Goal: Feedback & Contribution: Submit feedback/report problem

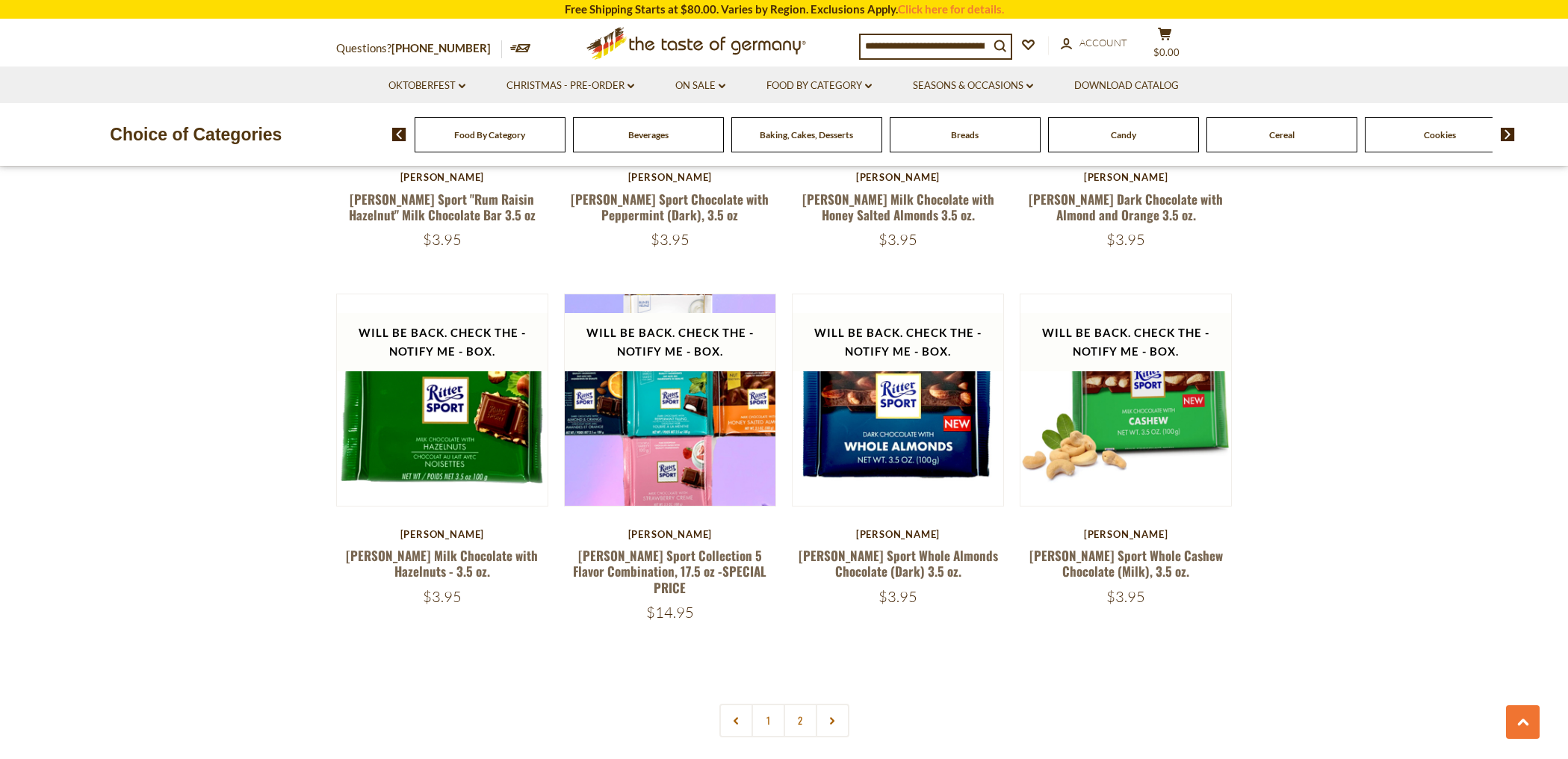
scroll to position [2912, 0]
click at [792, 703] on link "2" at bounding box center [800, 719] width 33 height 33
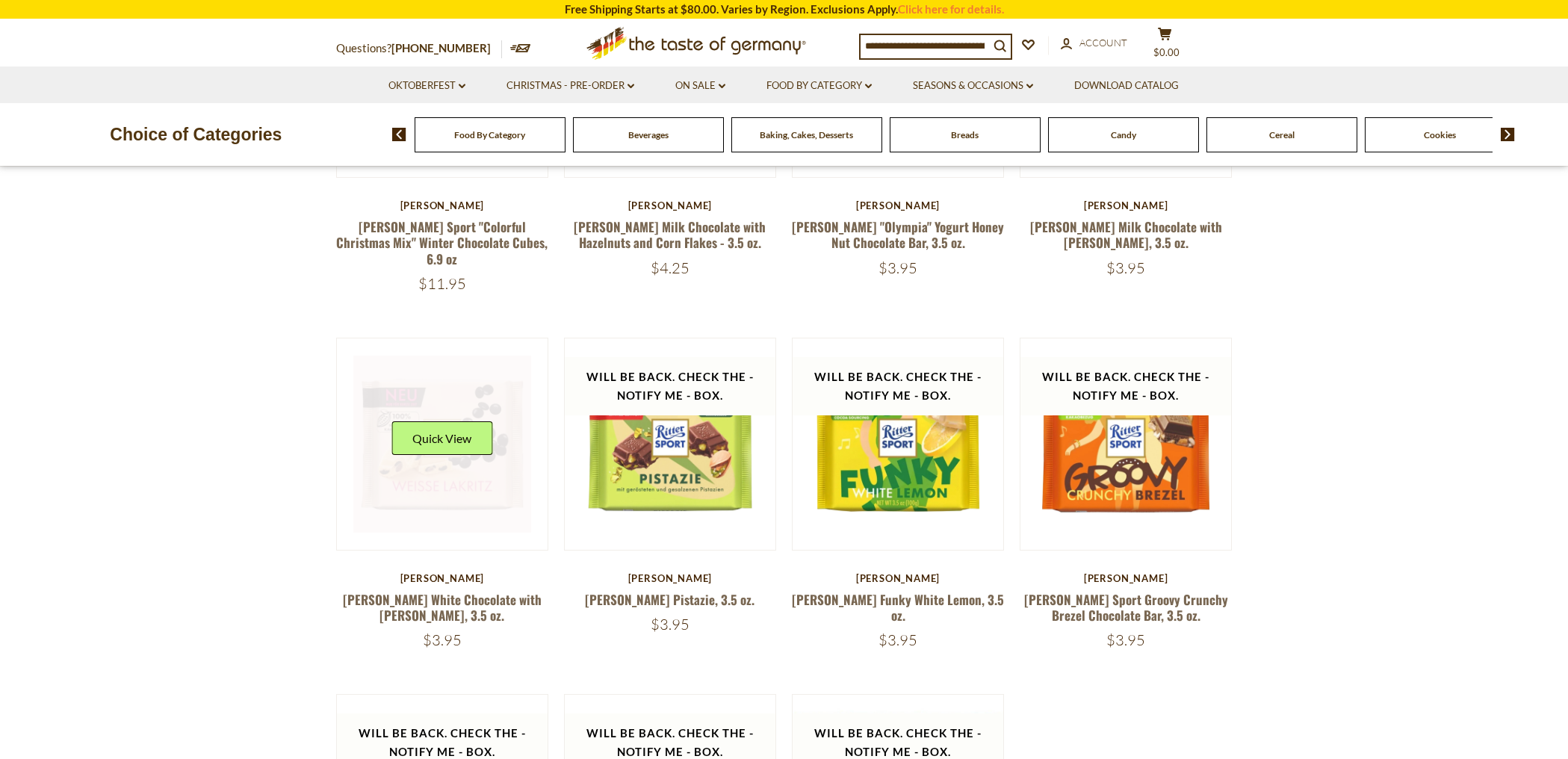
scroll to position [712, 0]
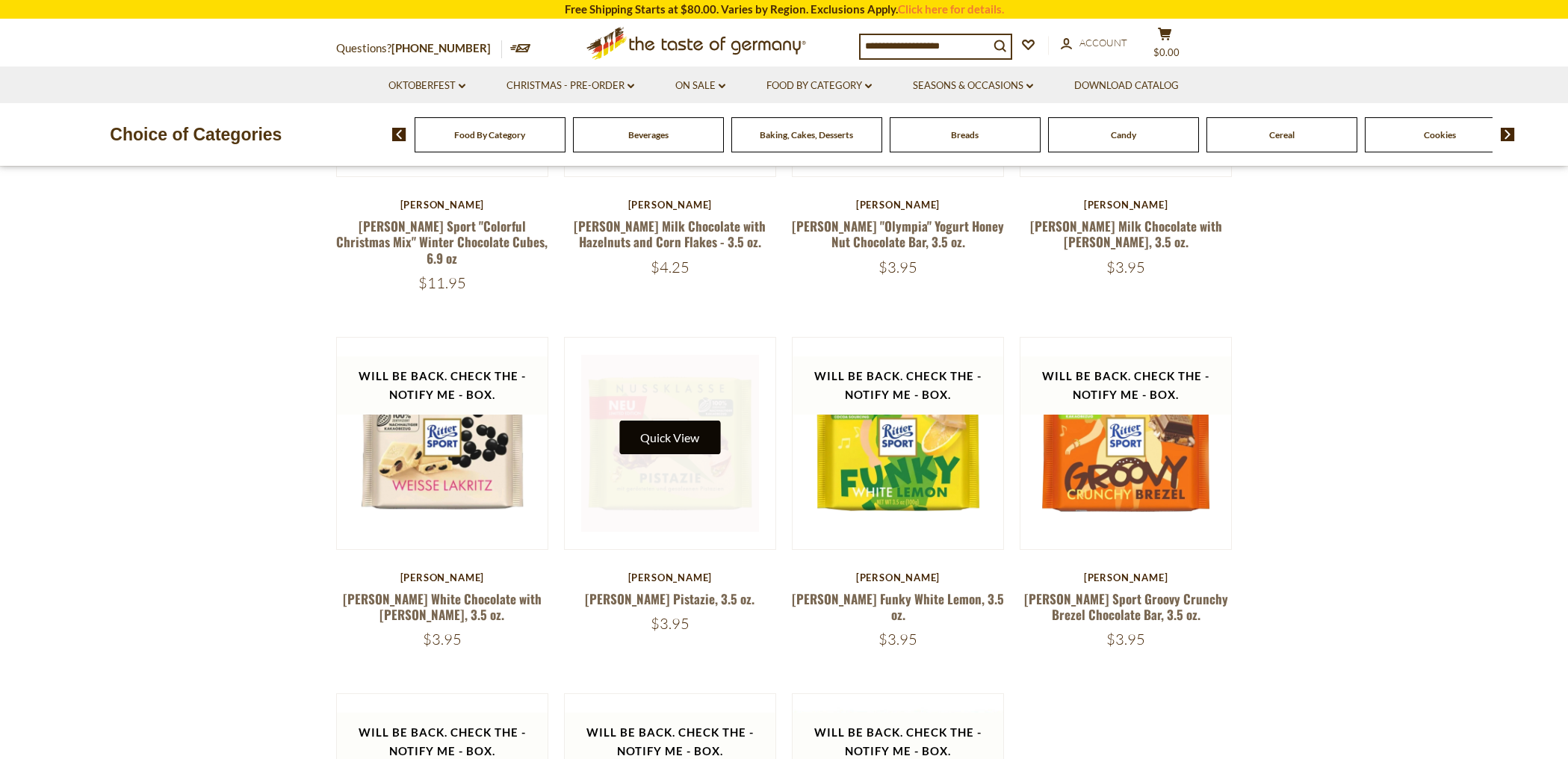
click at [645, 436] on button "Quick View" at bounding box center [669, 437] width 101 height 33
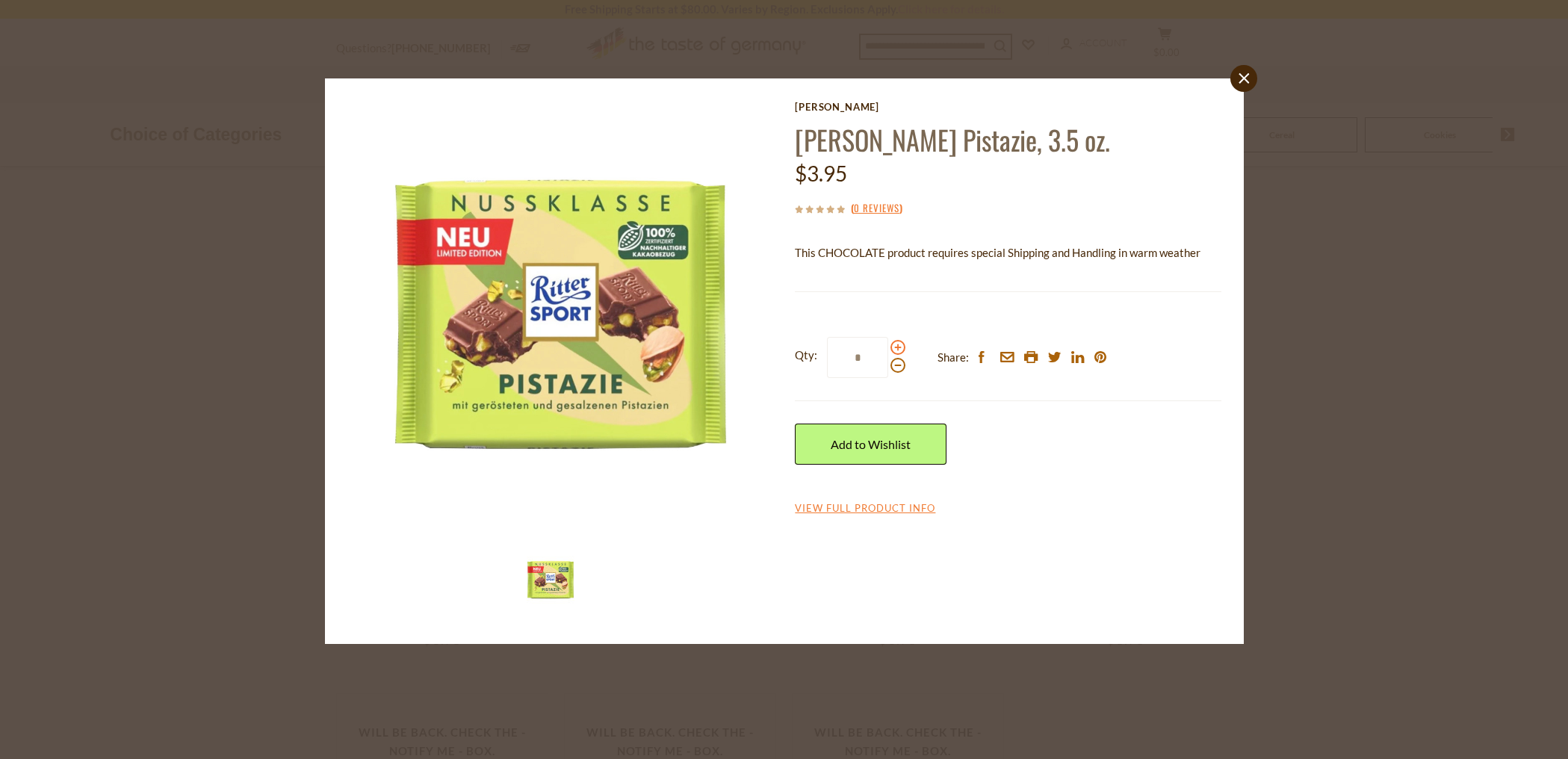
click at [897, 346] on span at bounding box center [898, 347] width 15 height 15
click at [888, 346] on input "*" at bounding box center [857, 357] width 61 height 41
click at [897, 345] on span at bounding box center [898, 347] width 15 height 15
click at [888, 345] on input "*" at bounding box center [857, 357] width 61 height 41
click at [897, 345] on span at bounding box center [898, 347] width 15 height 15
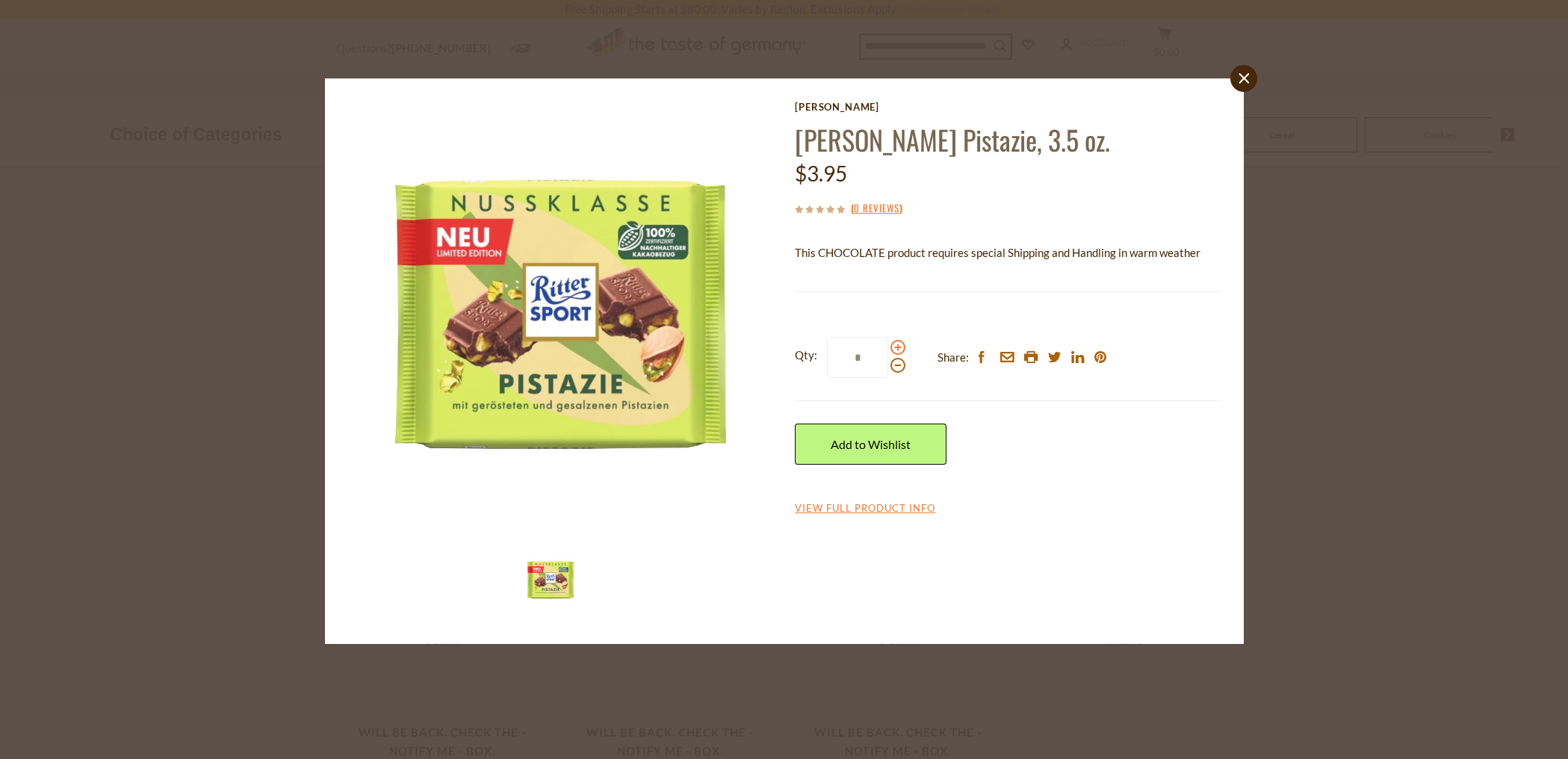
click at [888, 345] on input "*" at bounding box center [857, 357] width 61 height 41
type input "*"
click at [883, 434] on link "Add to Wishlist" at bounding box center [871, 444] width 152 height 41
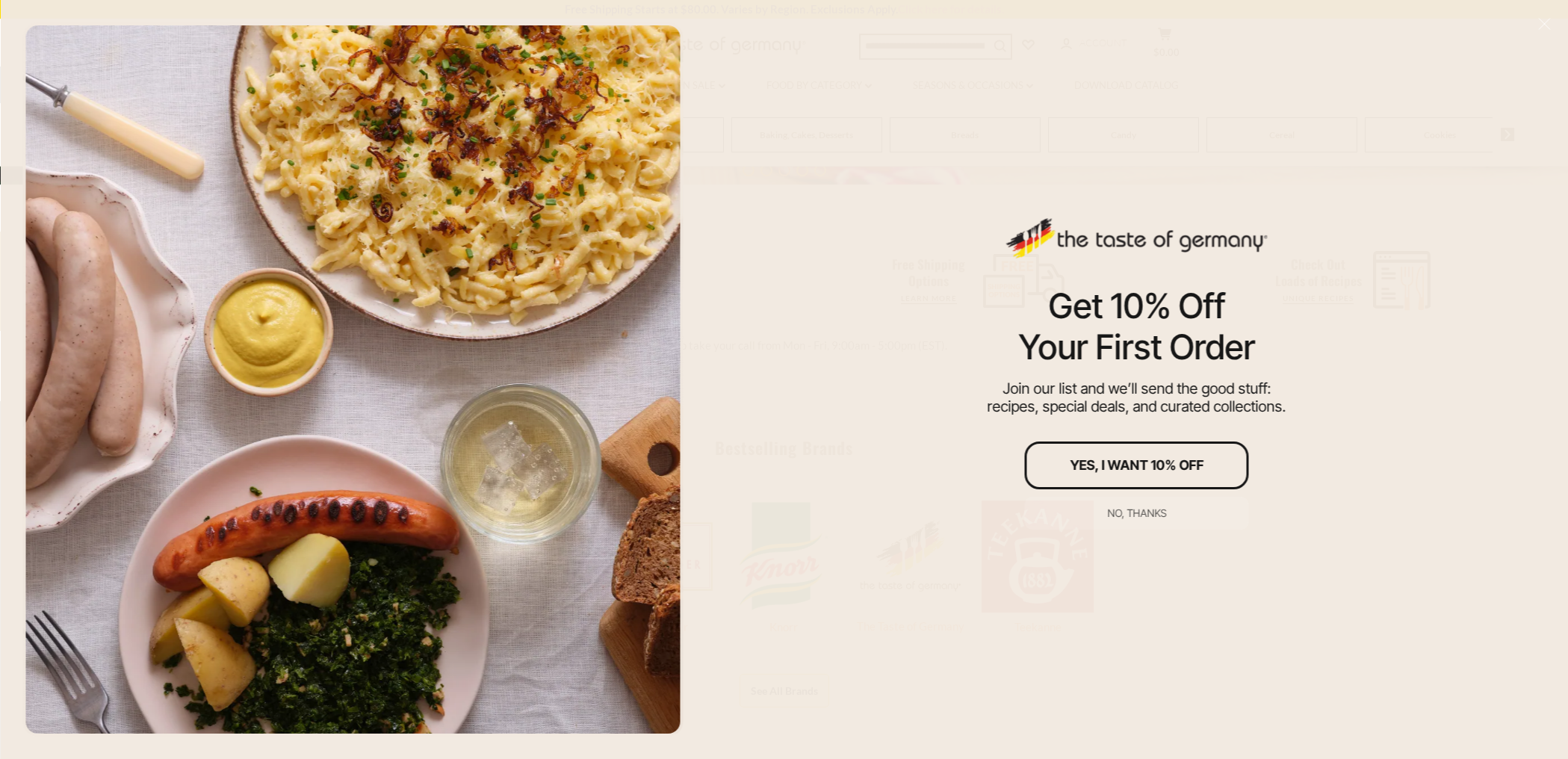
scroll to position [696, 0]
click at [1125, 512] on div "No, thanks" at bounding box center [1136, 513] width 59 height 11
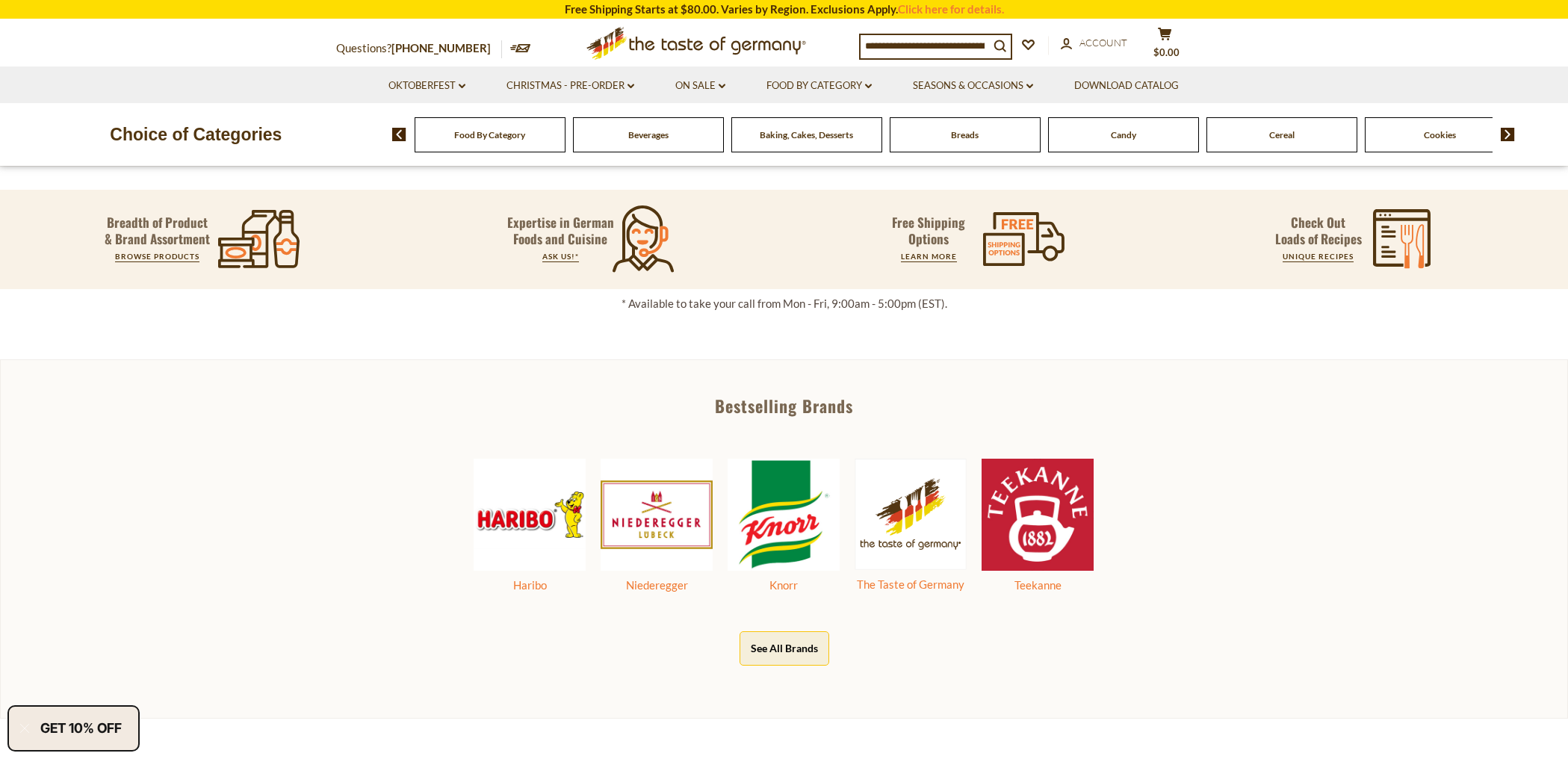
click at [524, 132] on span "Food By Category" at bounding box center [489, 134] width 71 height 11
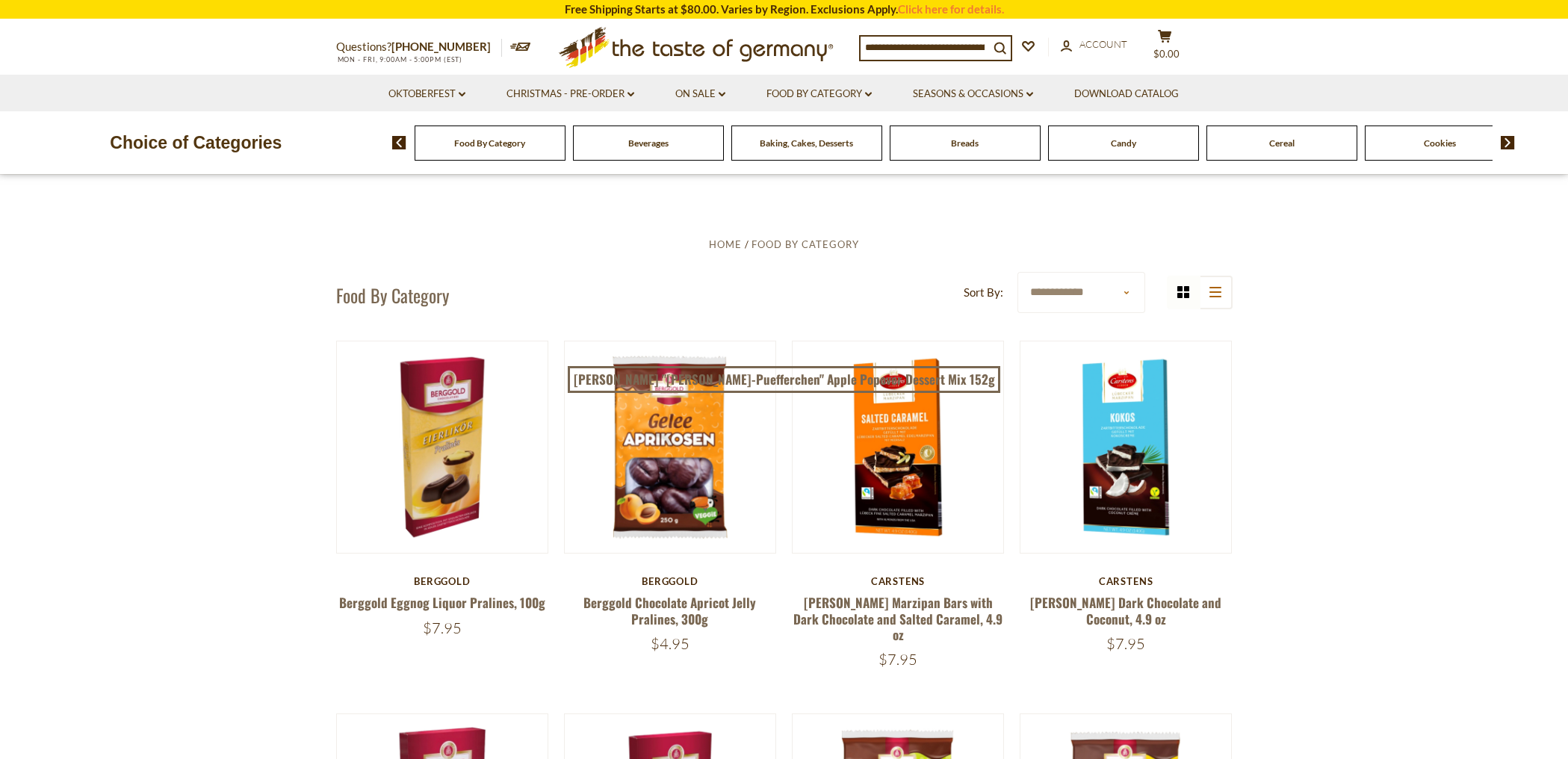
click at [946, 44] on input at bounding box center [925, 47] width 128 height 21
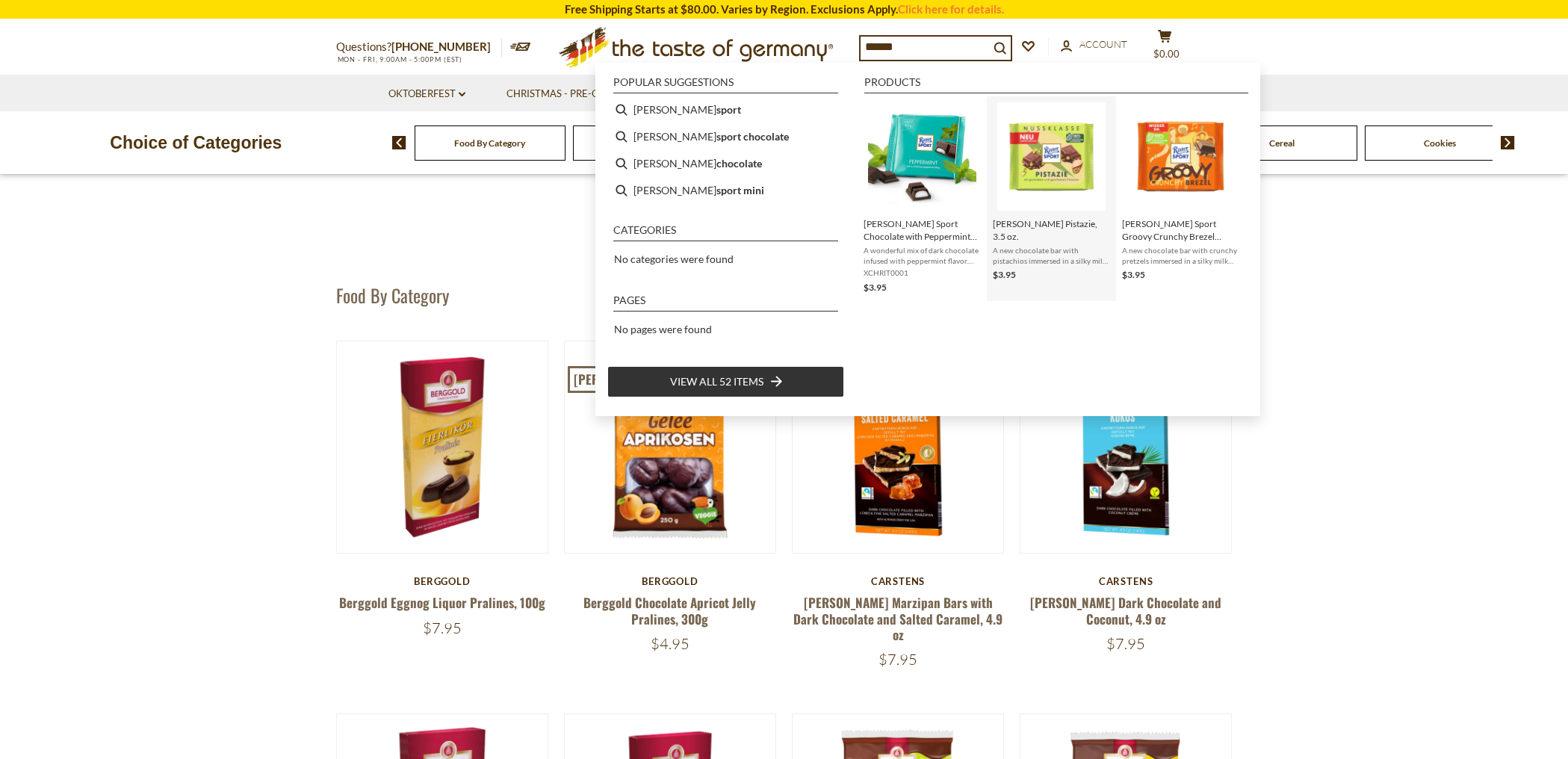
type input "******"
click at [1033, 148] on img "Ritter Pistazie, 3.5 oz." at bounding box center [1051, 155] width 108 height 108
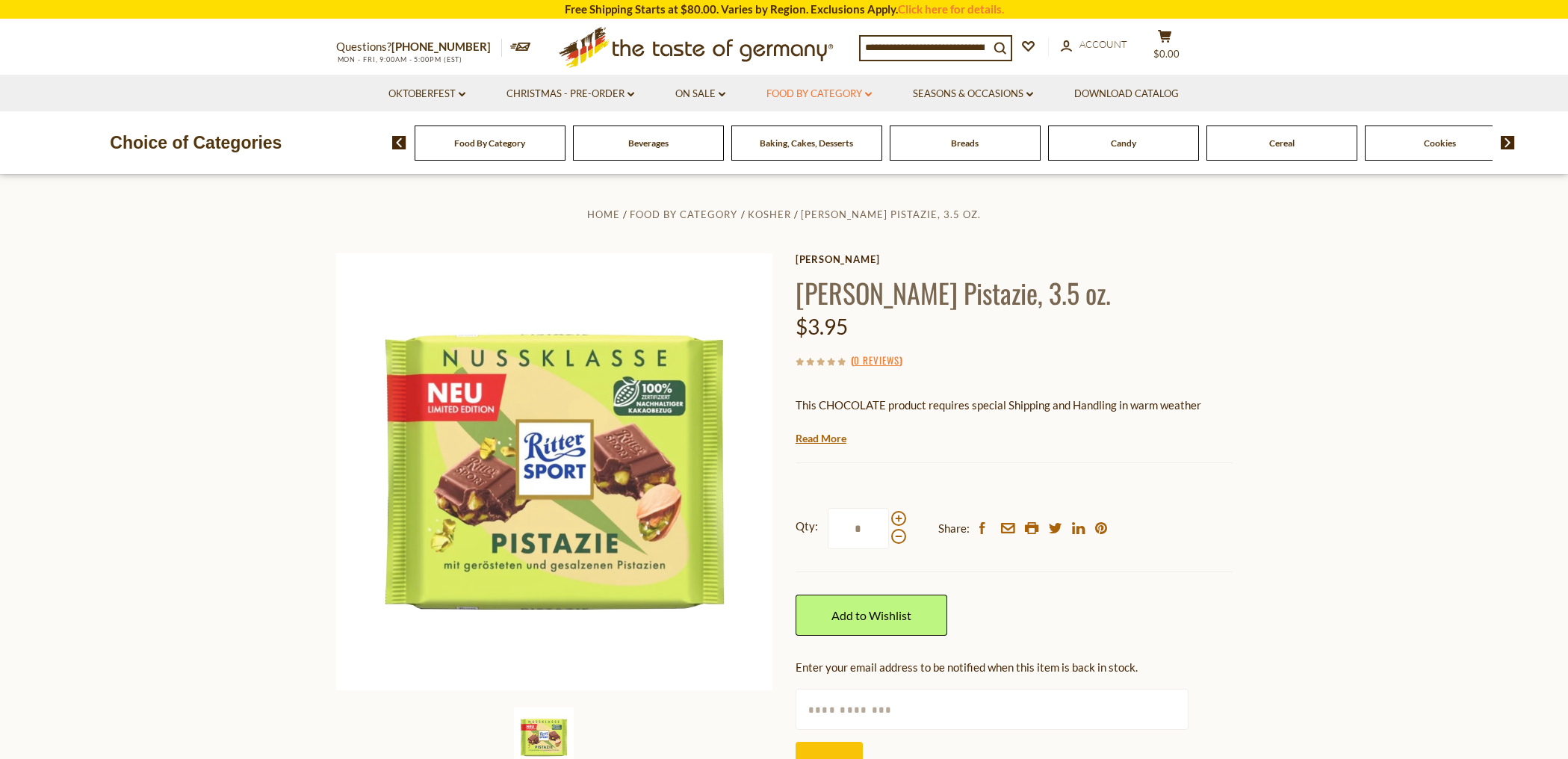
click at [844, 94] on link "Food By Category dropdown_arrow" at bounding box center [819, 94] width 105 height 17
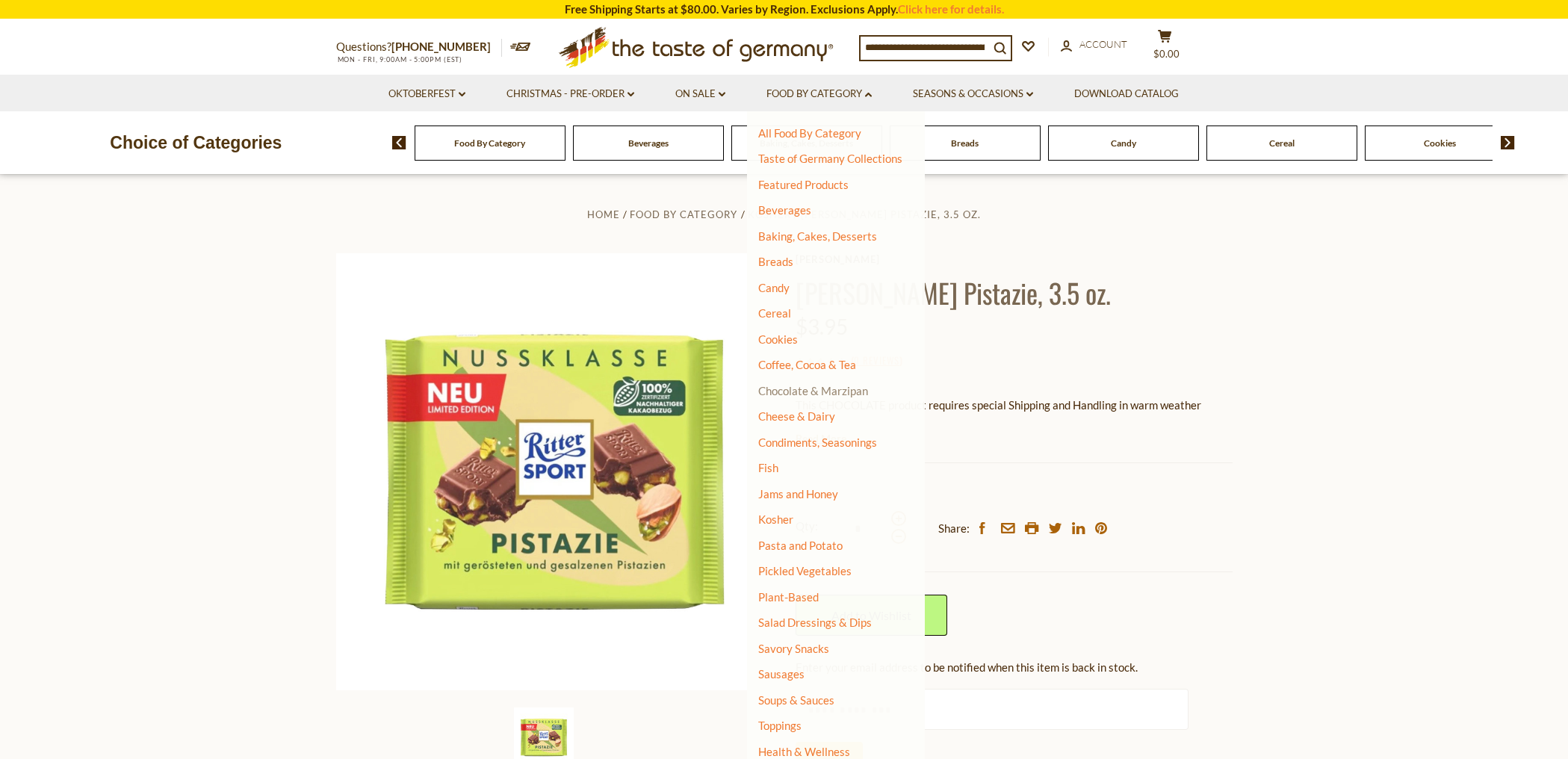
click at [813, 387] on link "Chocolate & Marzipan" at bounding box center [813, 390] width 110 height 13
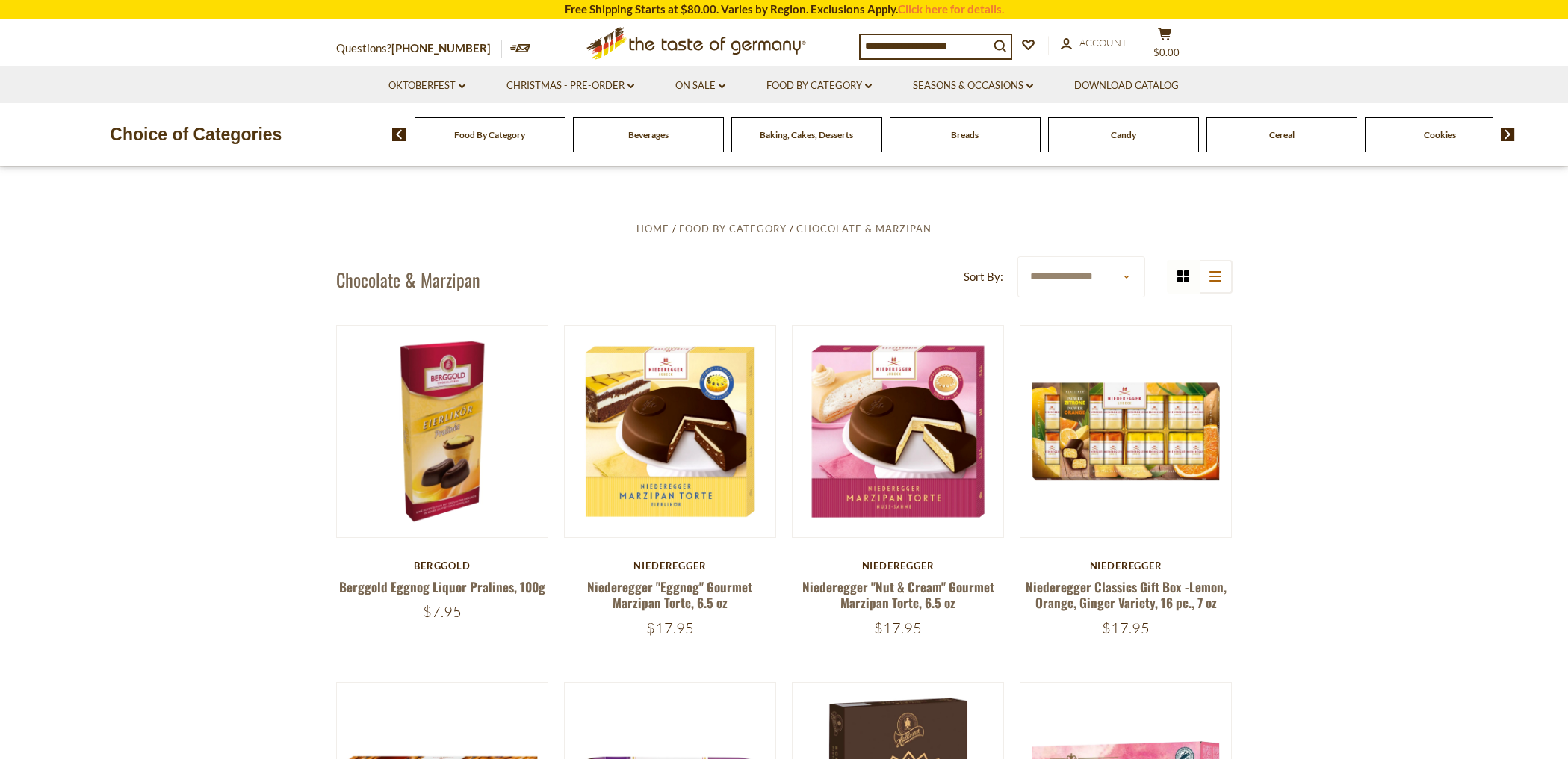
scroll to position [407, 0]
click at [950, 42] on input at bounding box center [925, 46] width 128 height 21
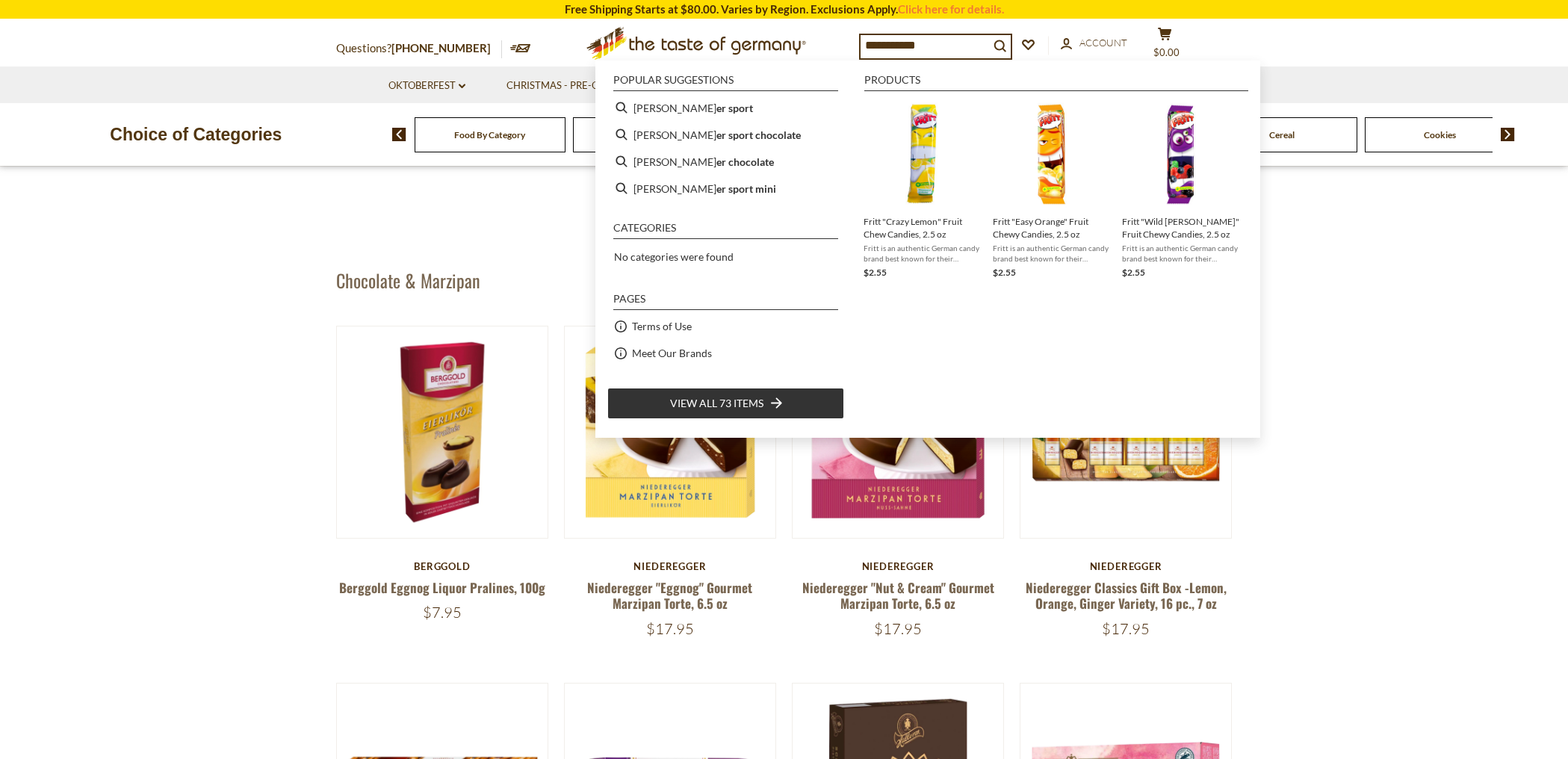
type input "**********"
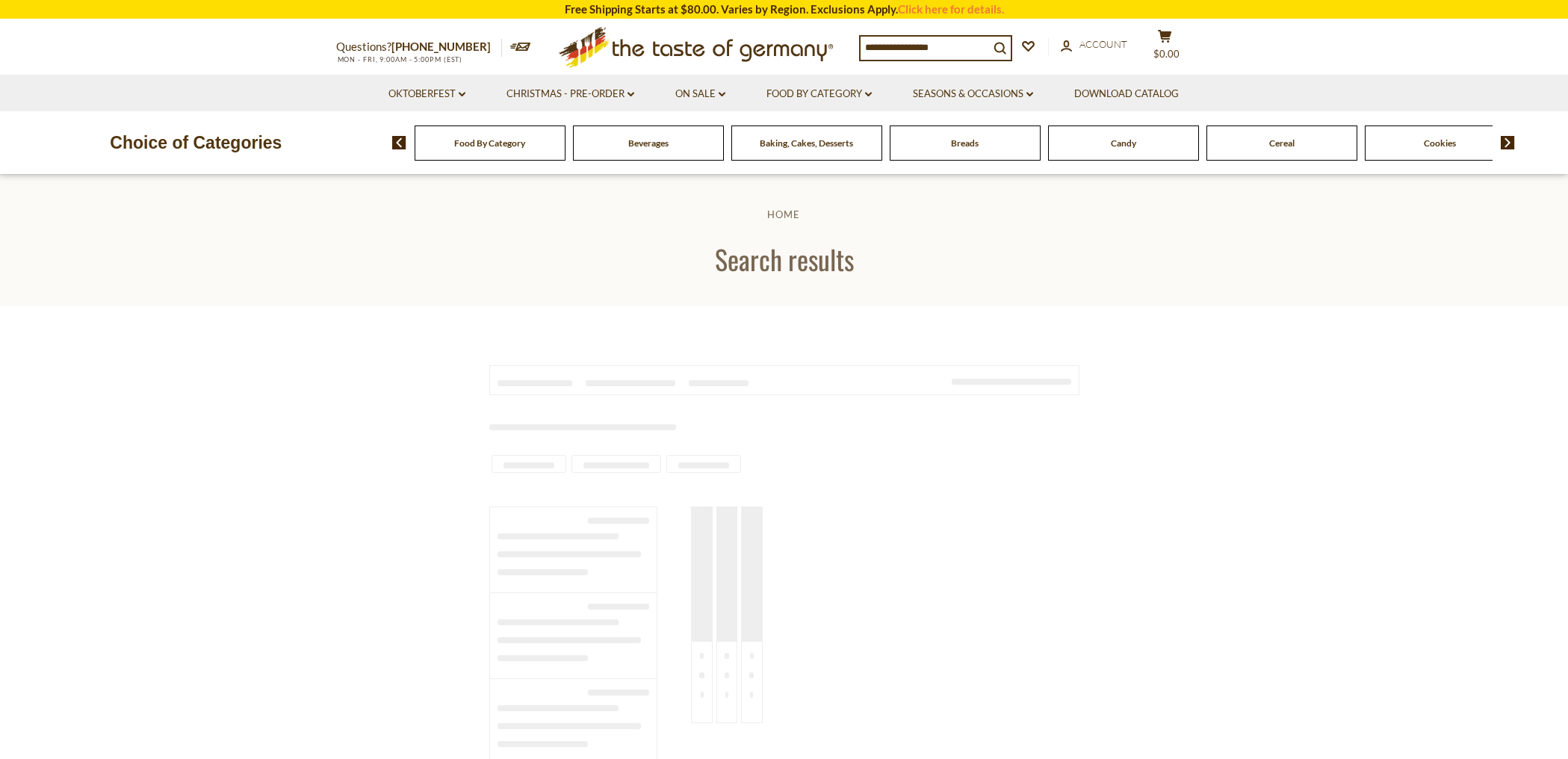
type input "**********"
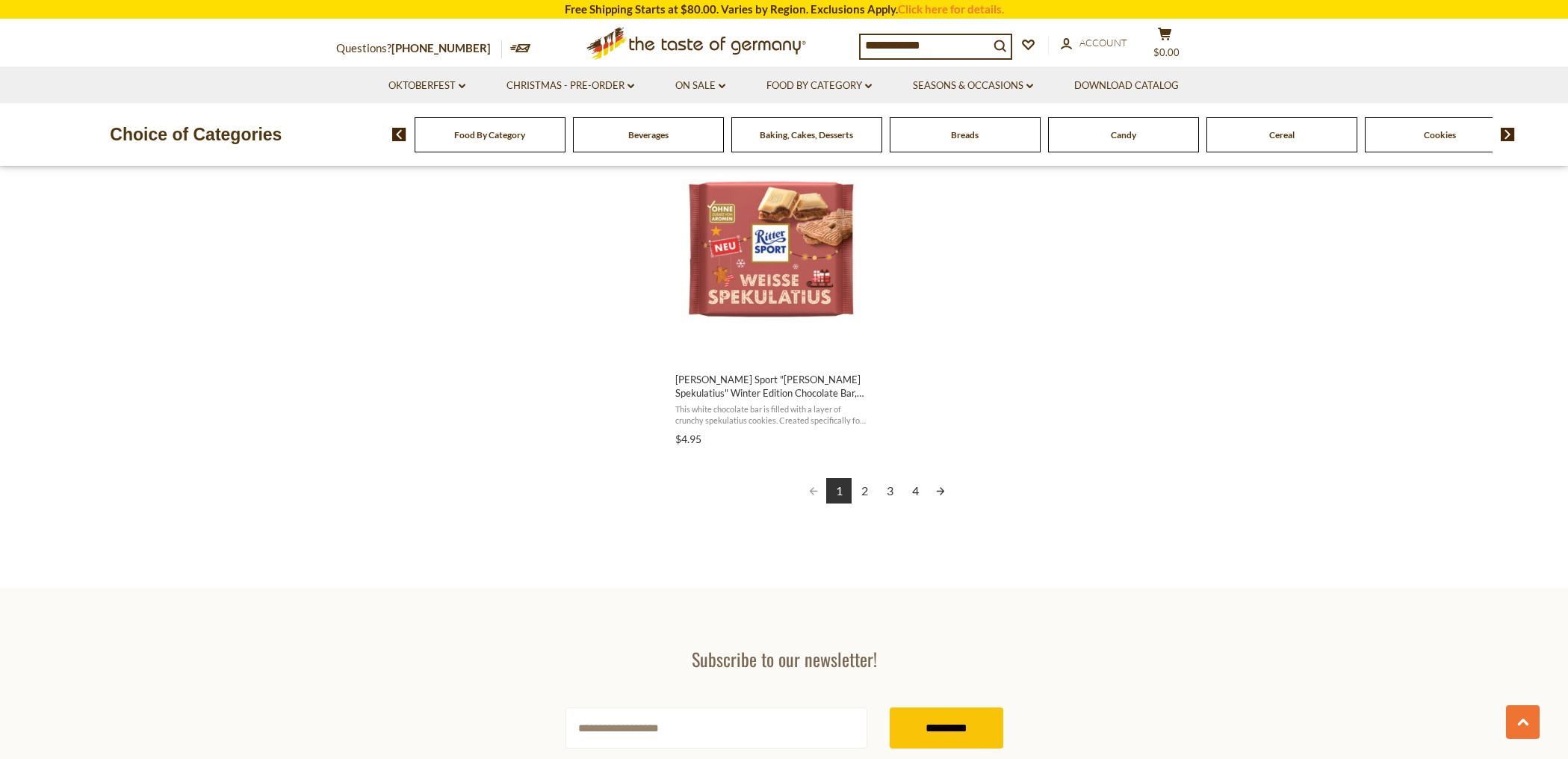
scroll to position [2613, 0]
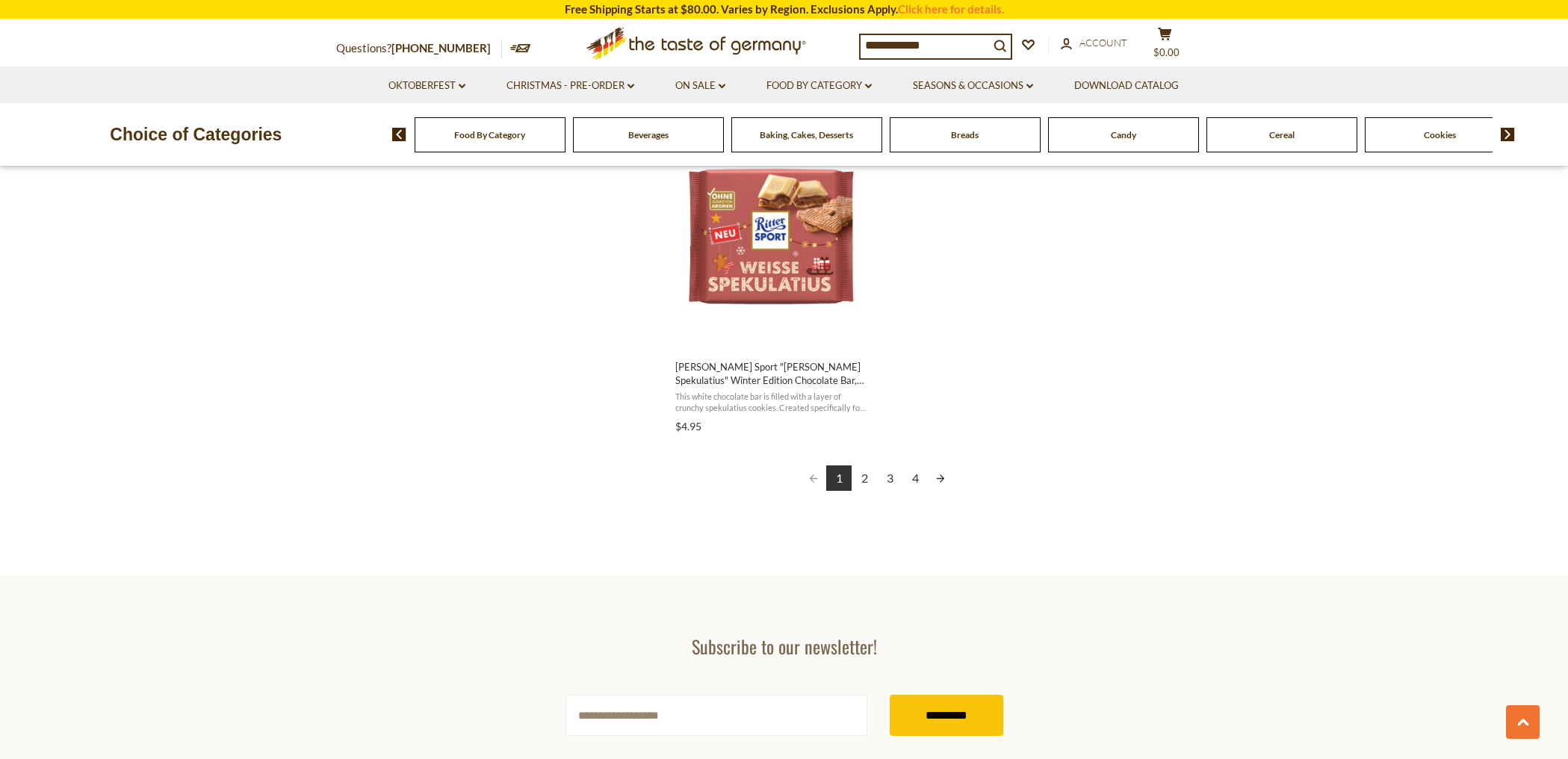
click at [865, 481] on link "2" at bounding box center [863, 478] width 25 height 25
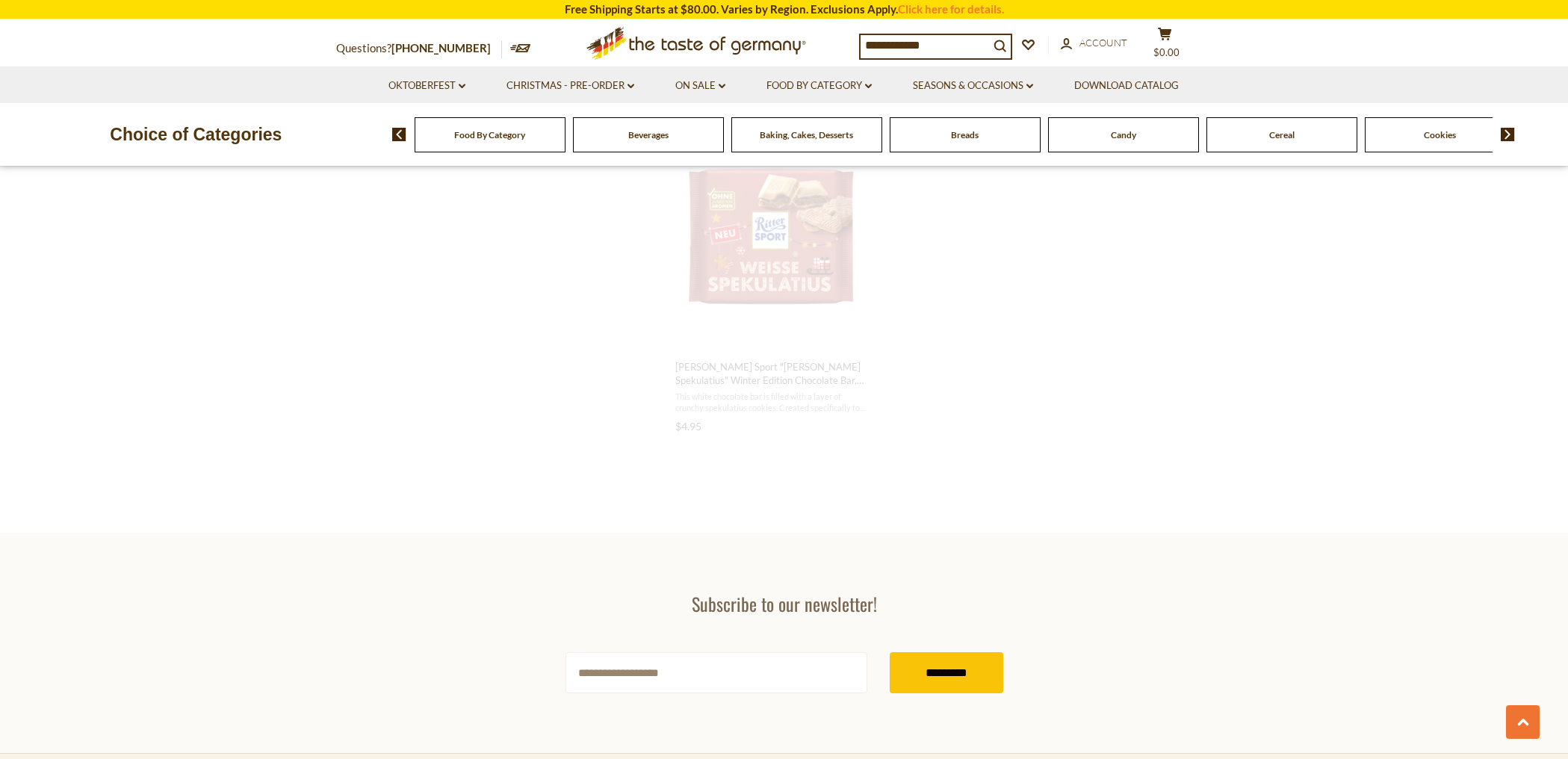
scroll to position [893, 0]
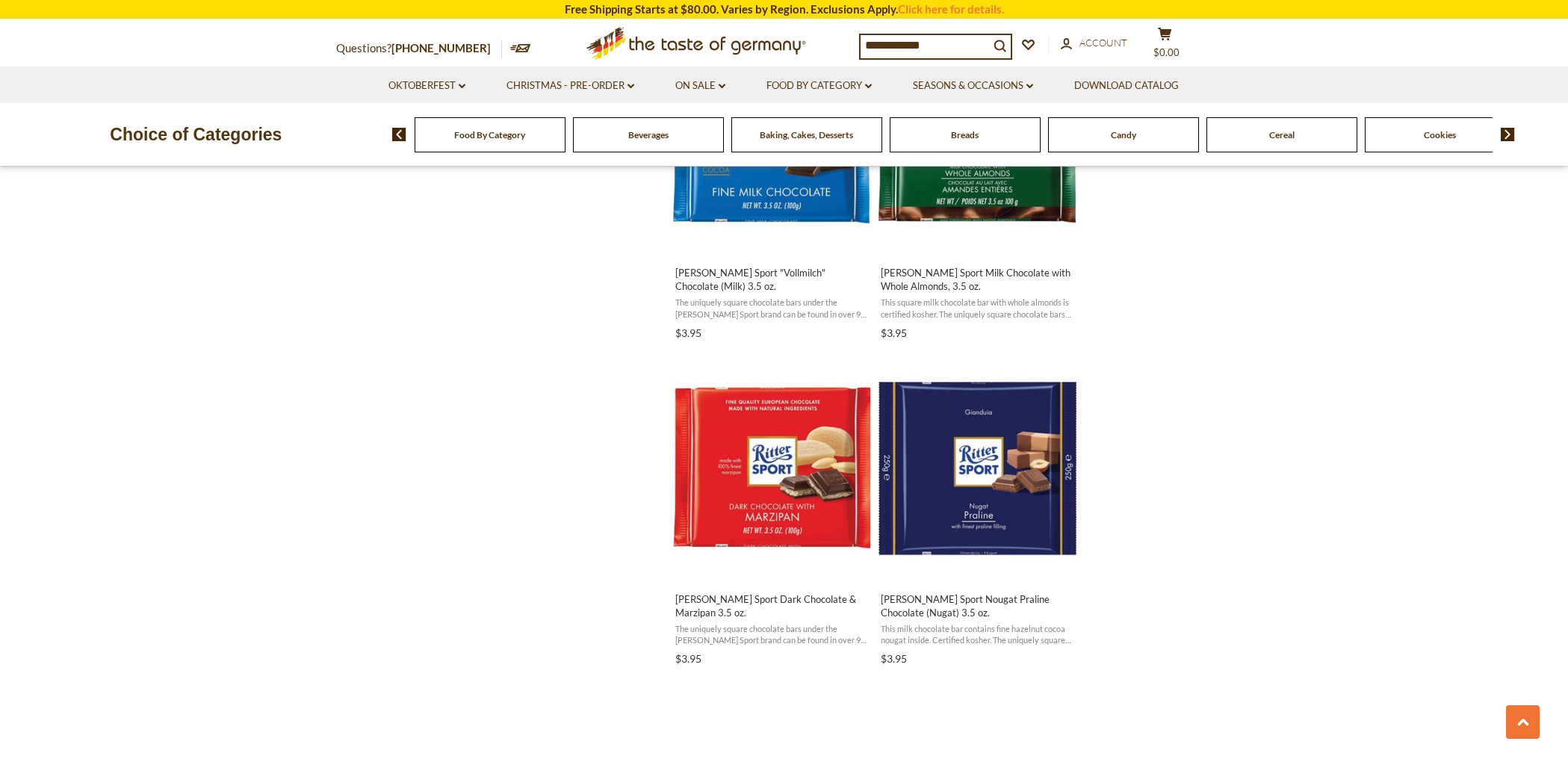
scroll to position [1409, 0]
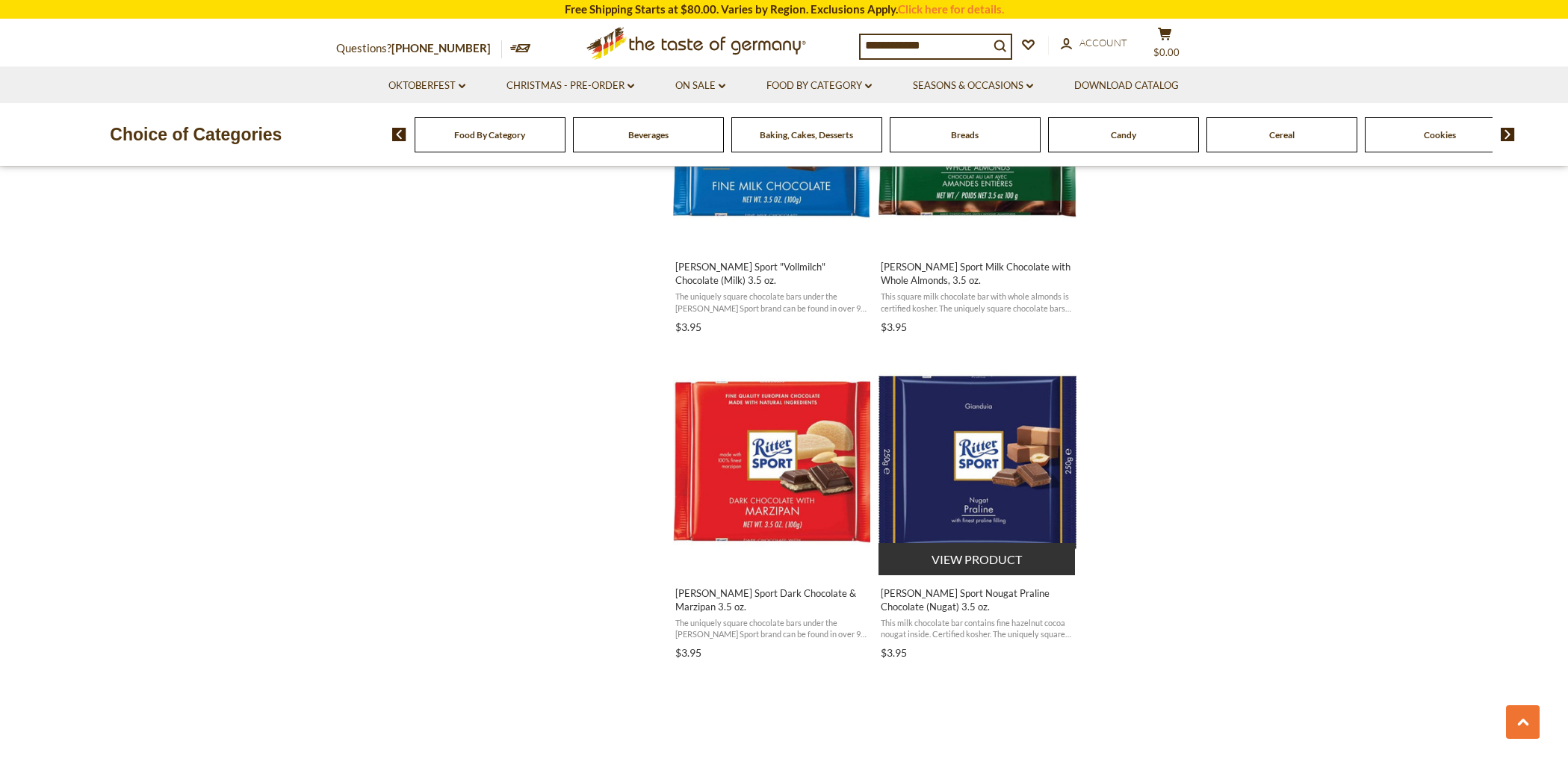
click at [999, 439] on img "Ritter Sport Nougat Praline Chocolate (Nugat) 3.5 oz." at bounding box center [977, 462] width 198 height 198
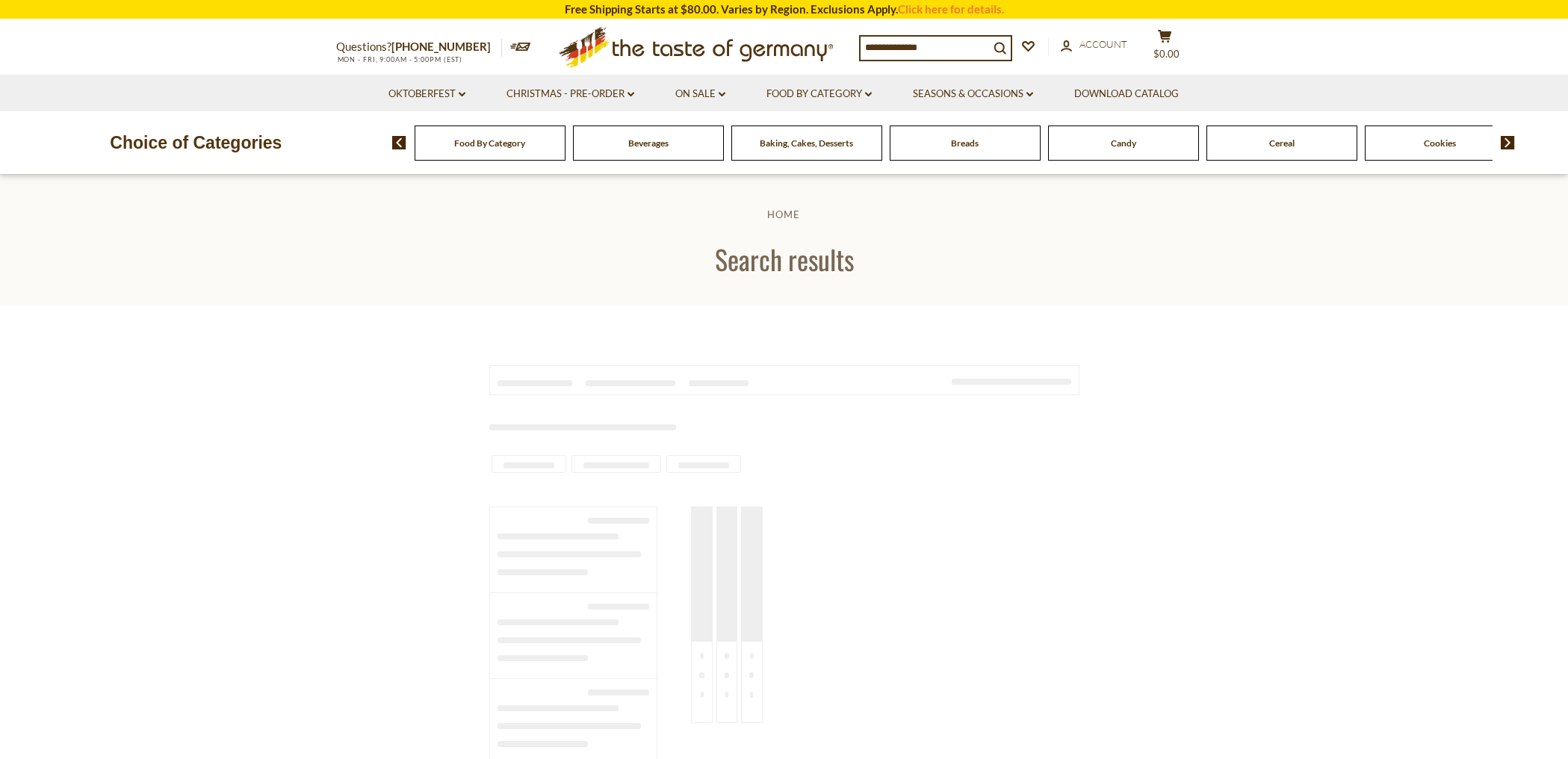
type input "**********"
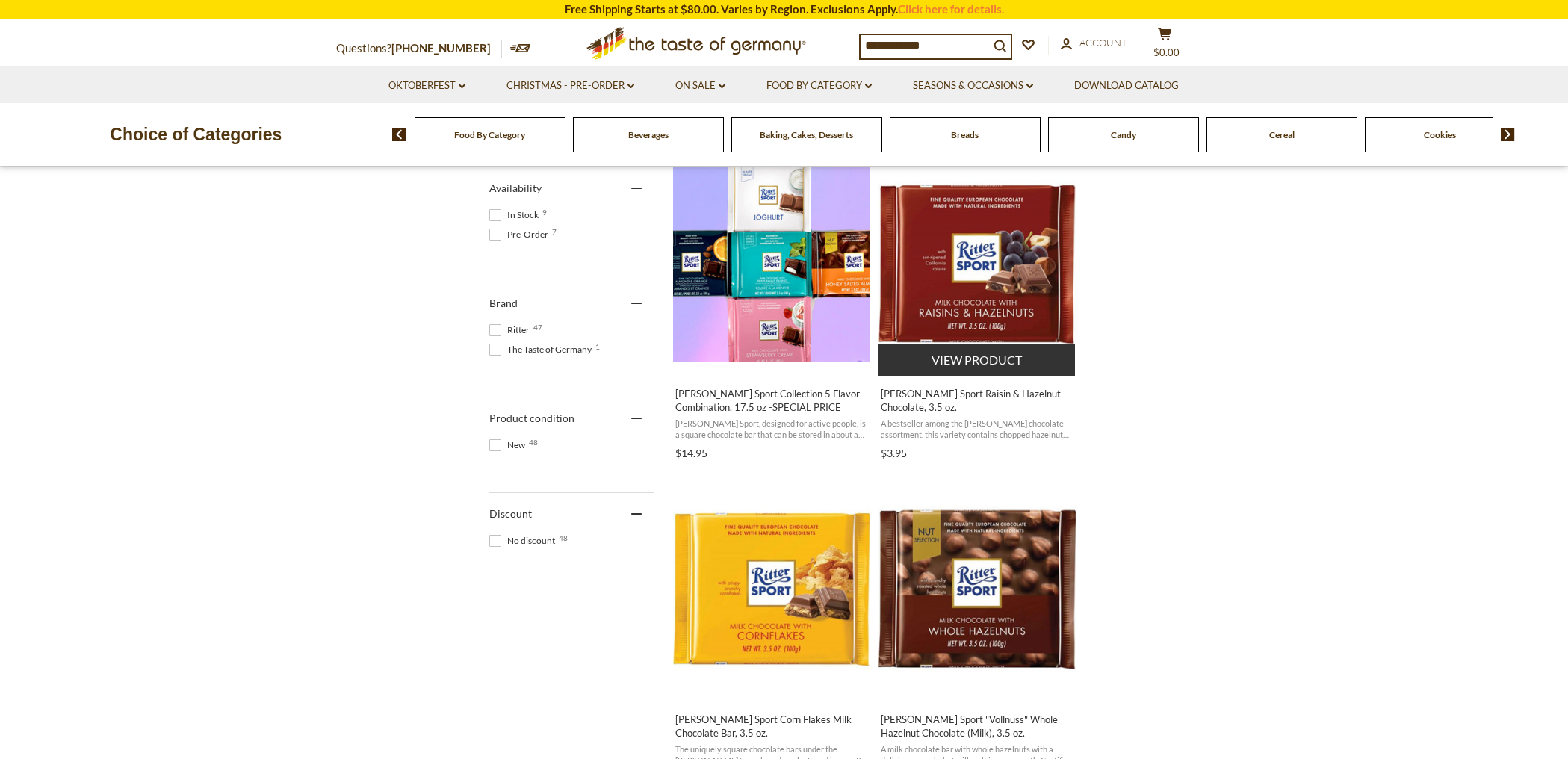
scroll to position [582, 0]
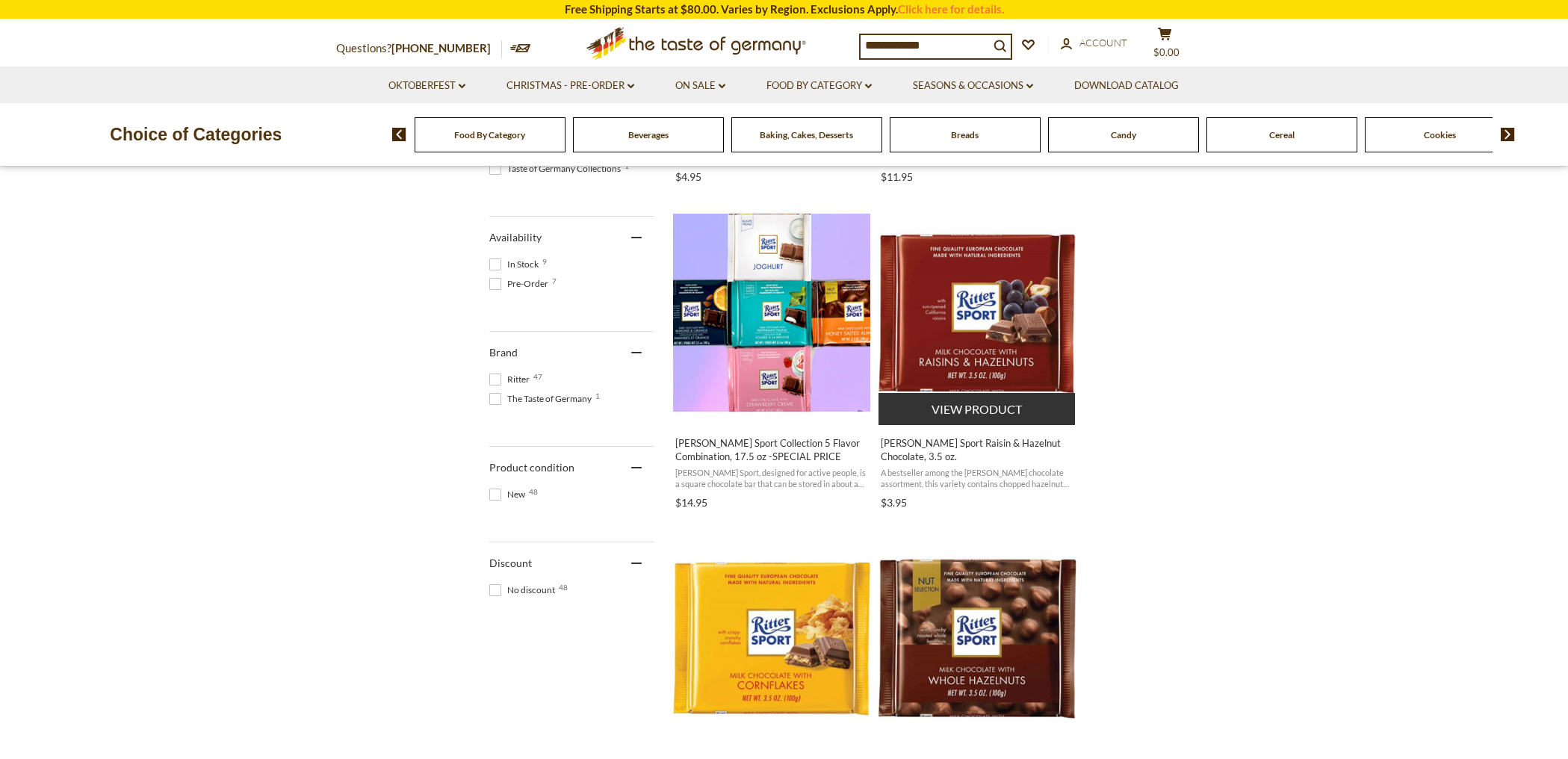
click at [966, 405] on button "View product" at bounding box center [977, 408] width 197 height 33
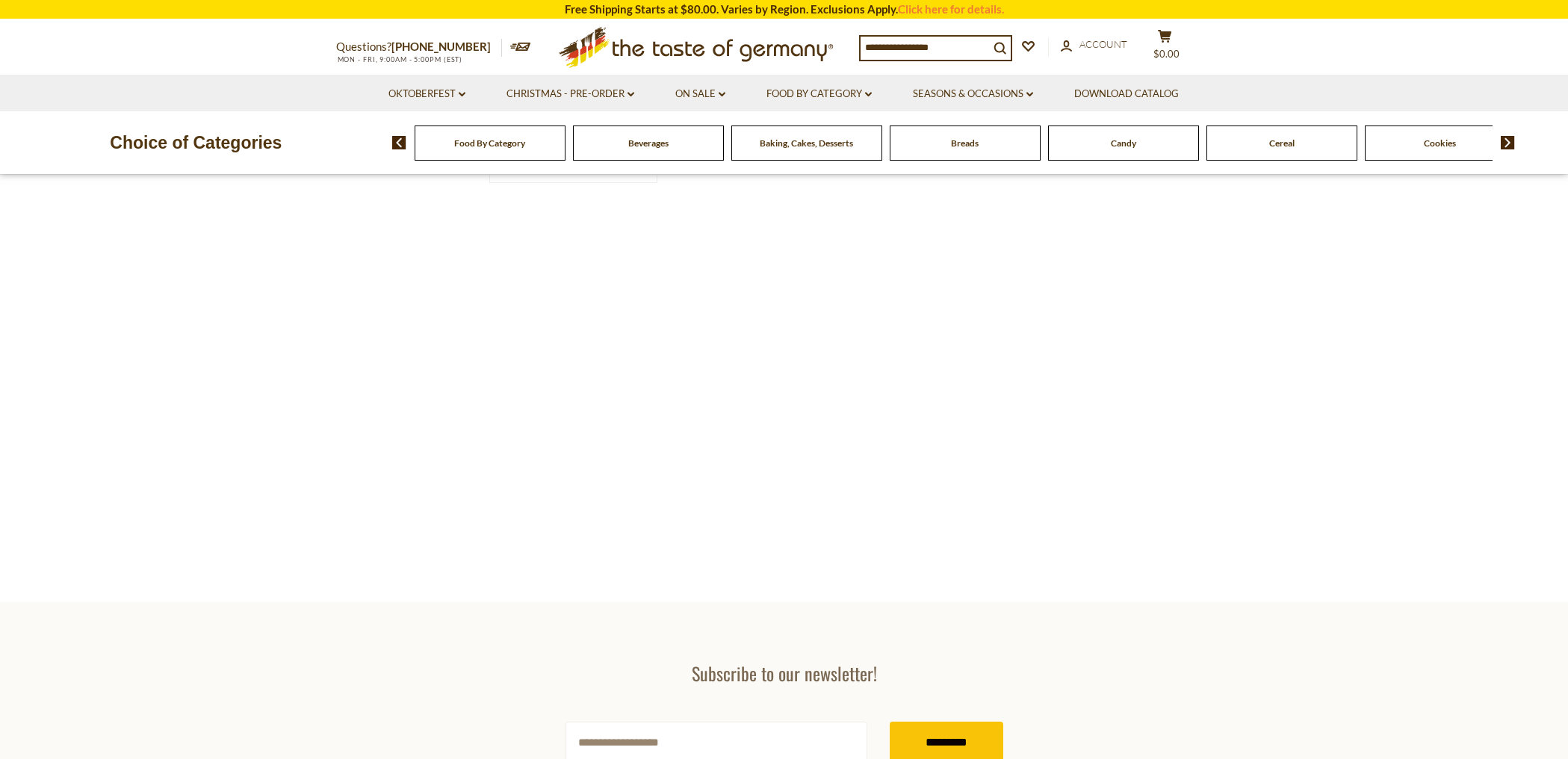
type input "**********"
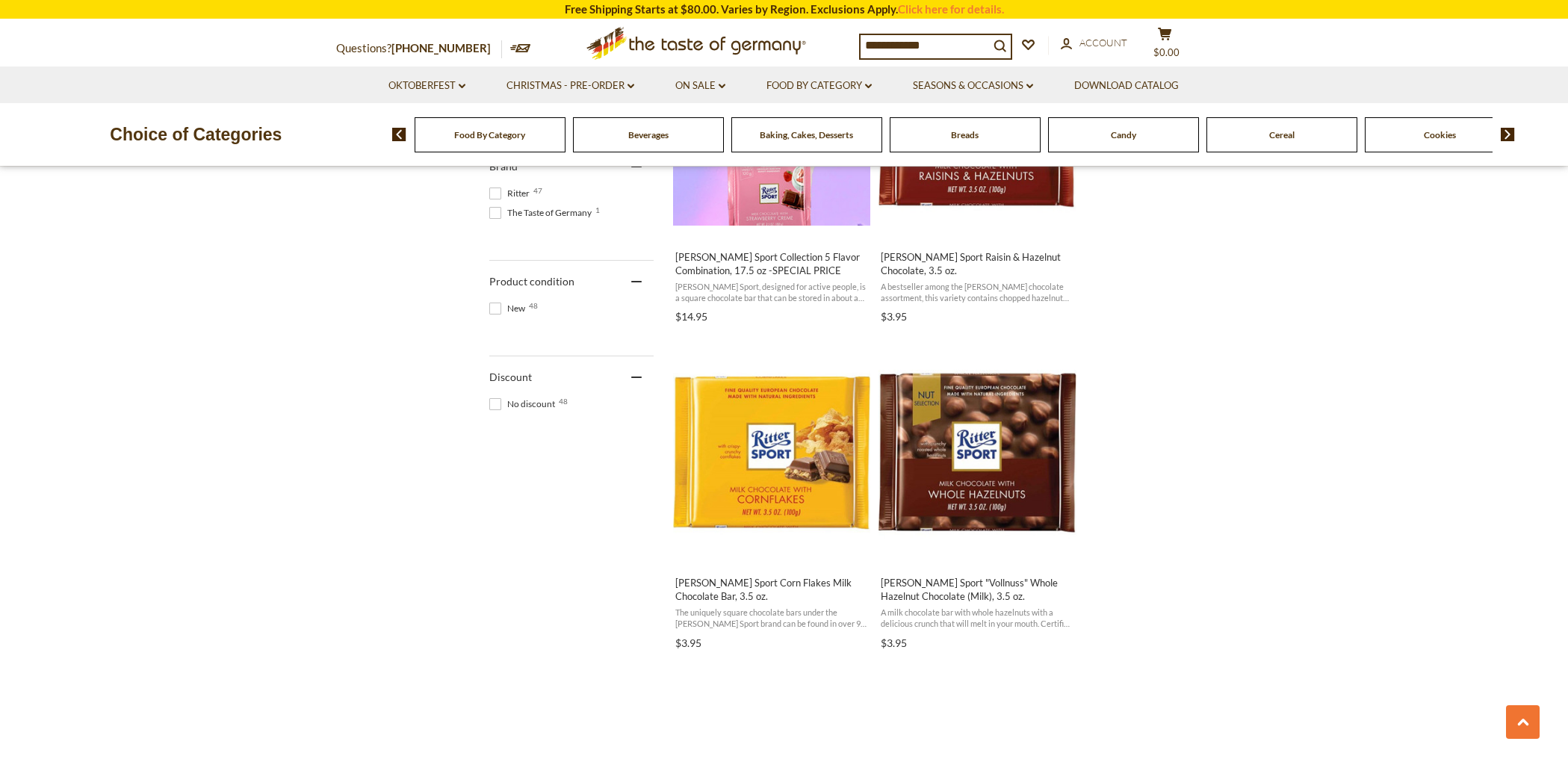
scroll to position [771, 0]
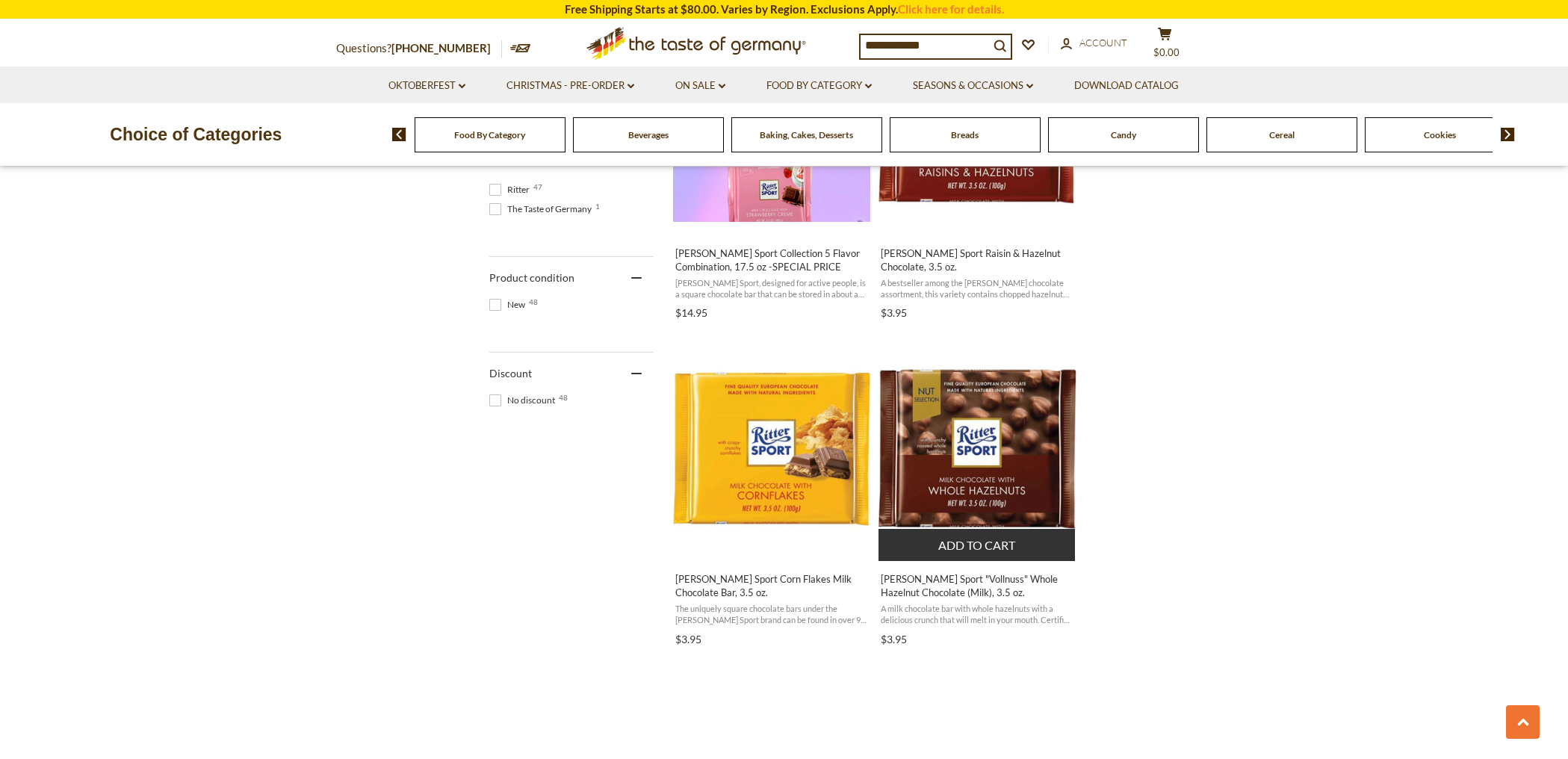
click at [950, 465] on img "Ritter Sport" at bounding box center [977, 449] width 198 height 198
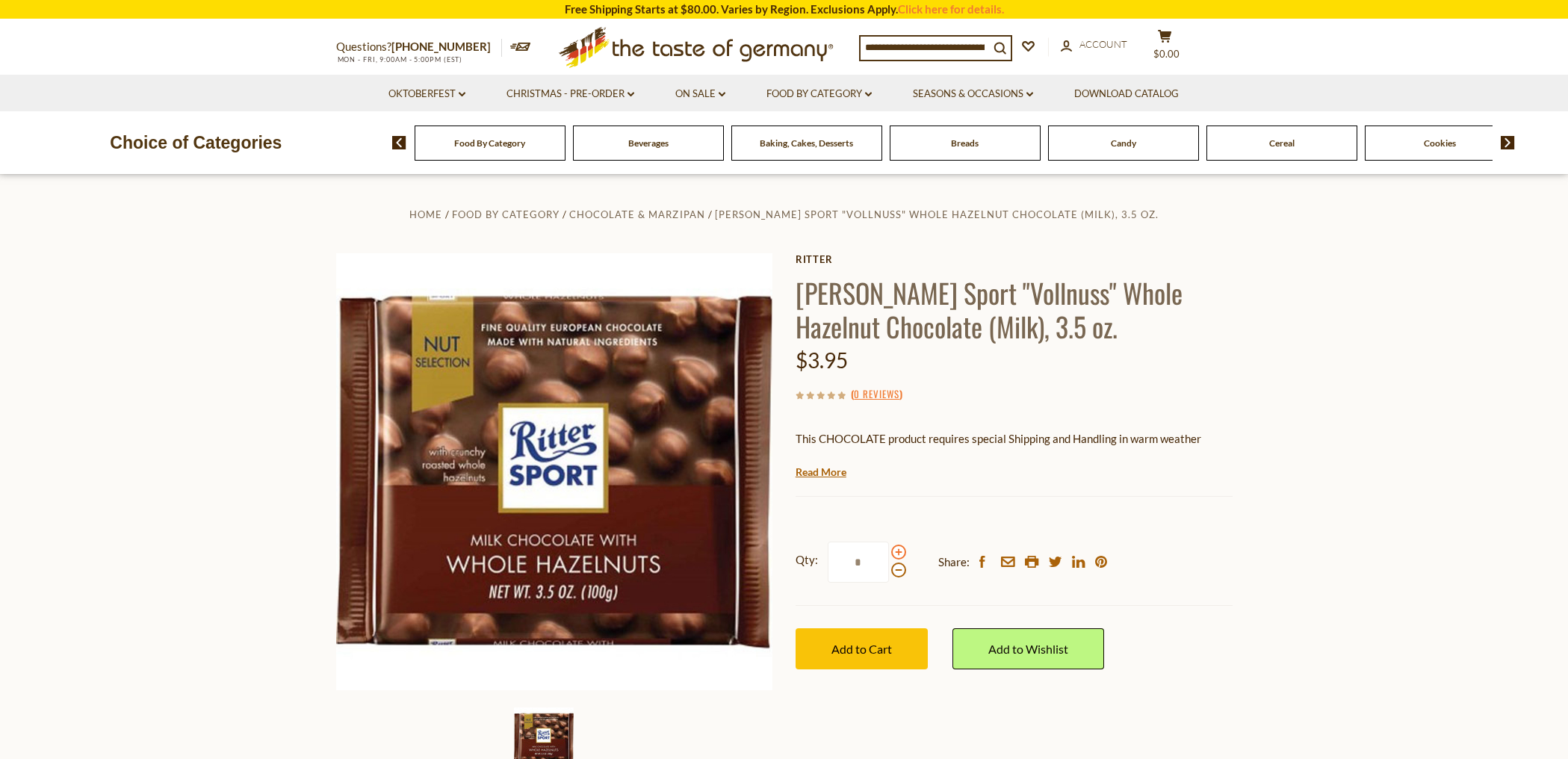
click at [896, 553] on span at bounding box center [898, 552] width 15 height 15
click at [889, 553] on input "*" at bounding box center [858, 561] width 61 height 41
click at [896, 553] on span at bounding box center [898, 552] width 15 height 15
click at [889, 553] on input "*" at bounding box center [858, 561] width 61 height 41
click at [896, 553] on span at bounding box center [898, 552] width 15 height 15
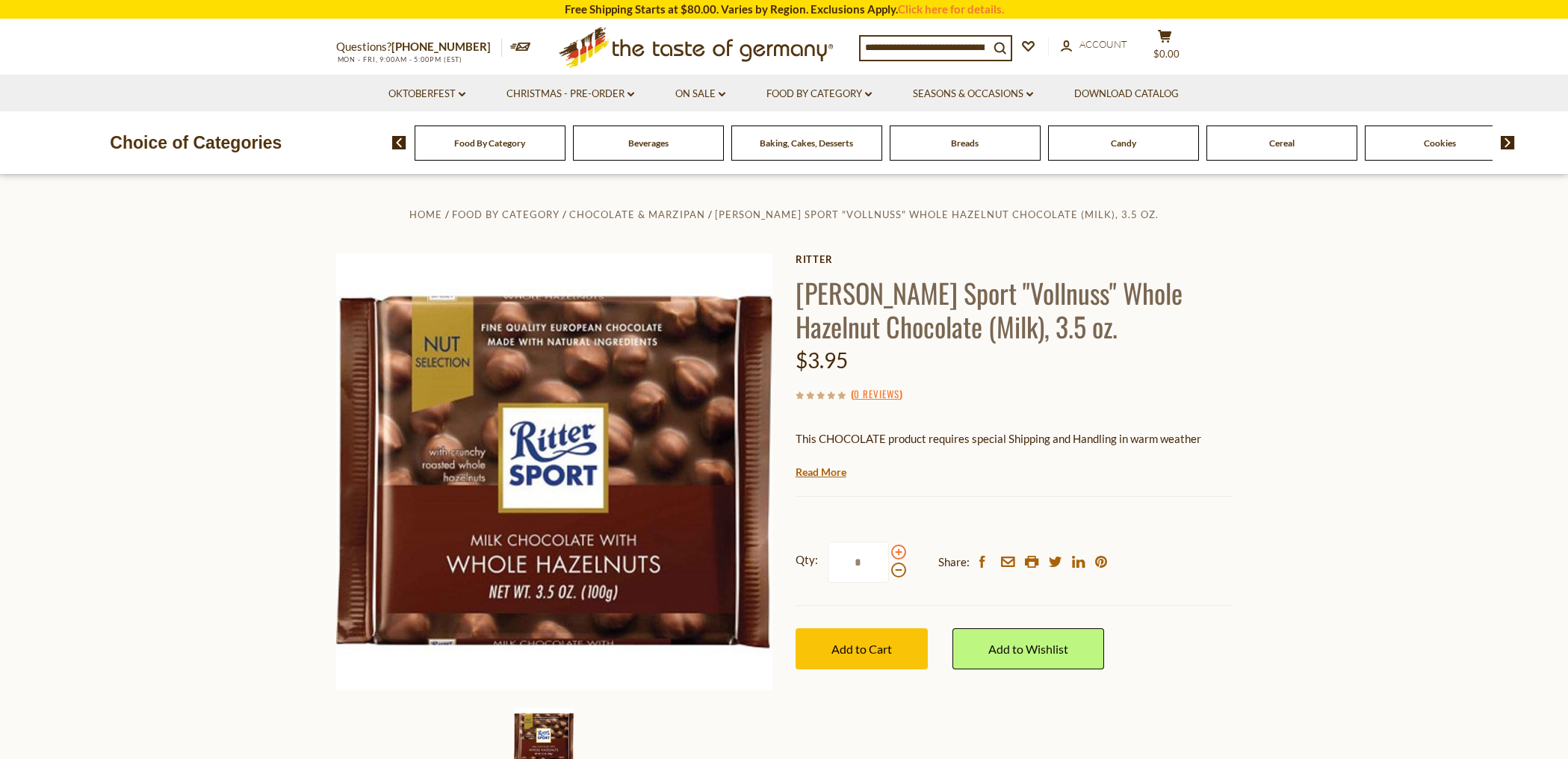
click at [889, 553] on input "*" at bounding box center [858, 561] width 61 height 41
click at [896, 570] on span at bounding box center [898, 569] width 15 height 15
click at [889, 570] on input "*" at bounding box center [858, 561] width 61 height 41
click at [885, 635] on button "Add to Cart" at bounding box center [862, 648] width 133 height 41
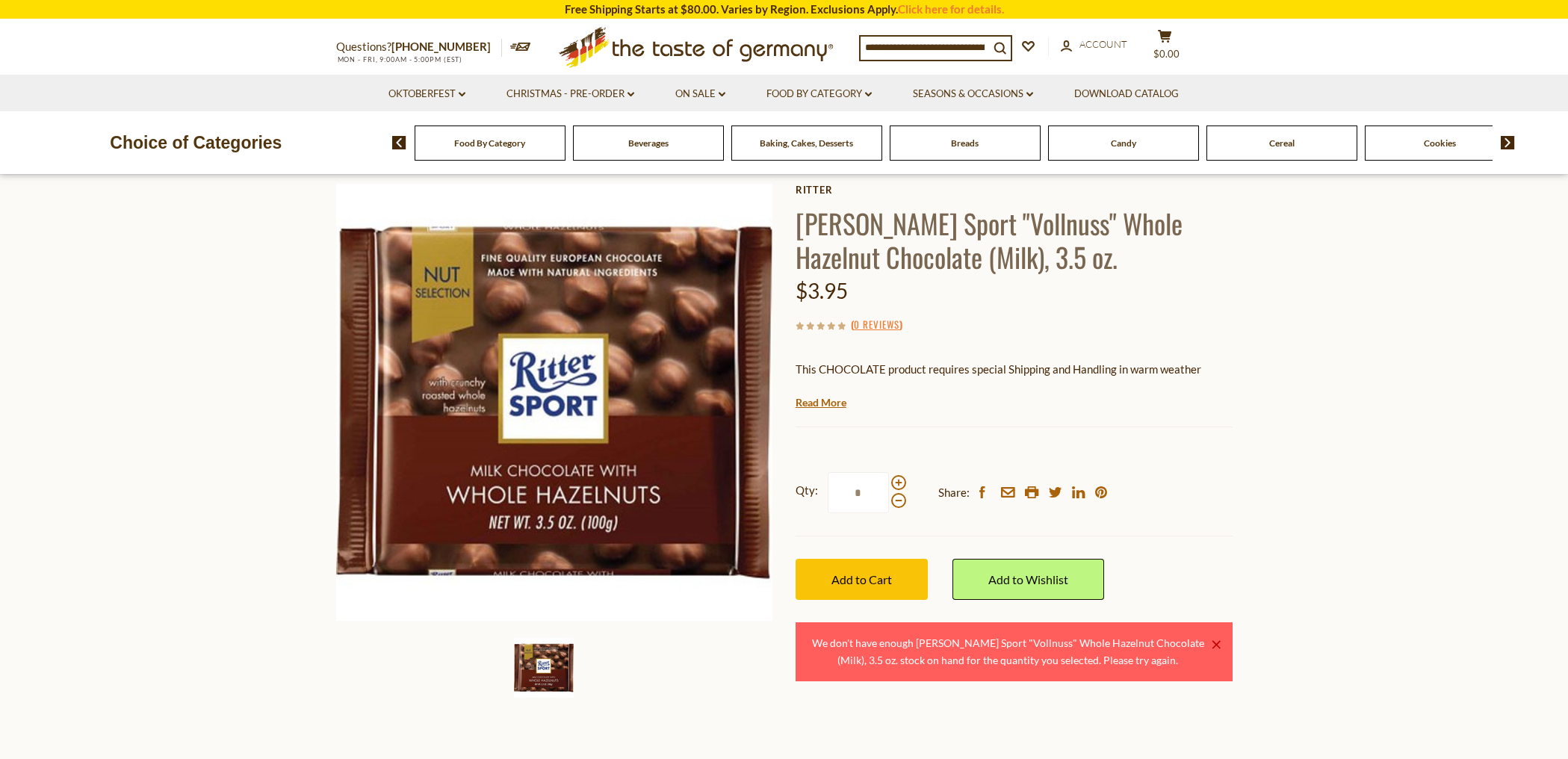
scroll to position [72, 0]
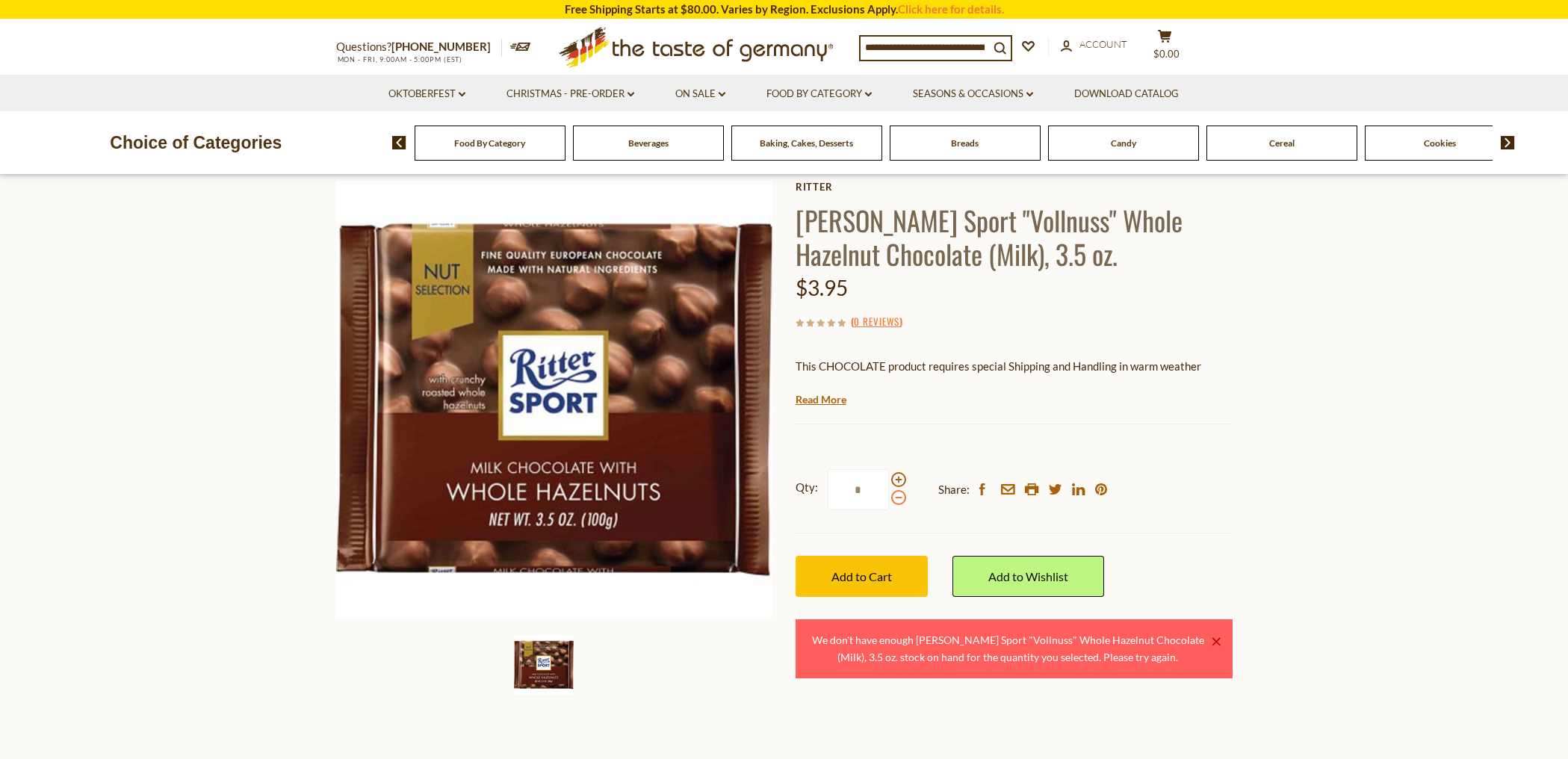
click at [896, 497] on span at bounding box center [898, 497] width 15 height 15
click at [889, 497] on input "*" at bounding box center [858, 489] width 61 height 41
click at [896, 481] on span at bounding box center [898, 479] width 15 height 15
click at [889, 481] on input "*" at bounding box center [858, 489] width 61 height 41
click at [897, 498] on span at bounding box center [898, 497] width 15 height 15
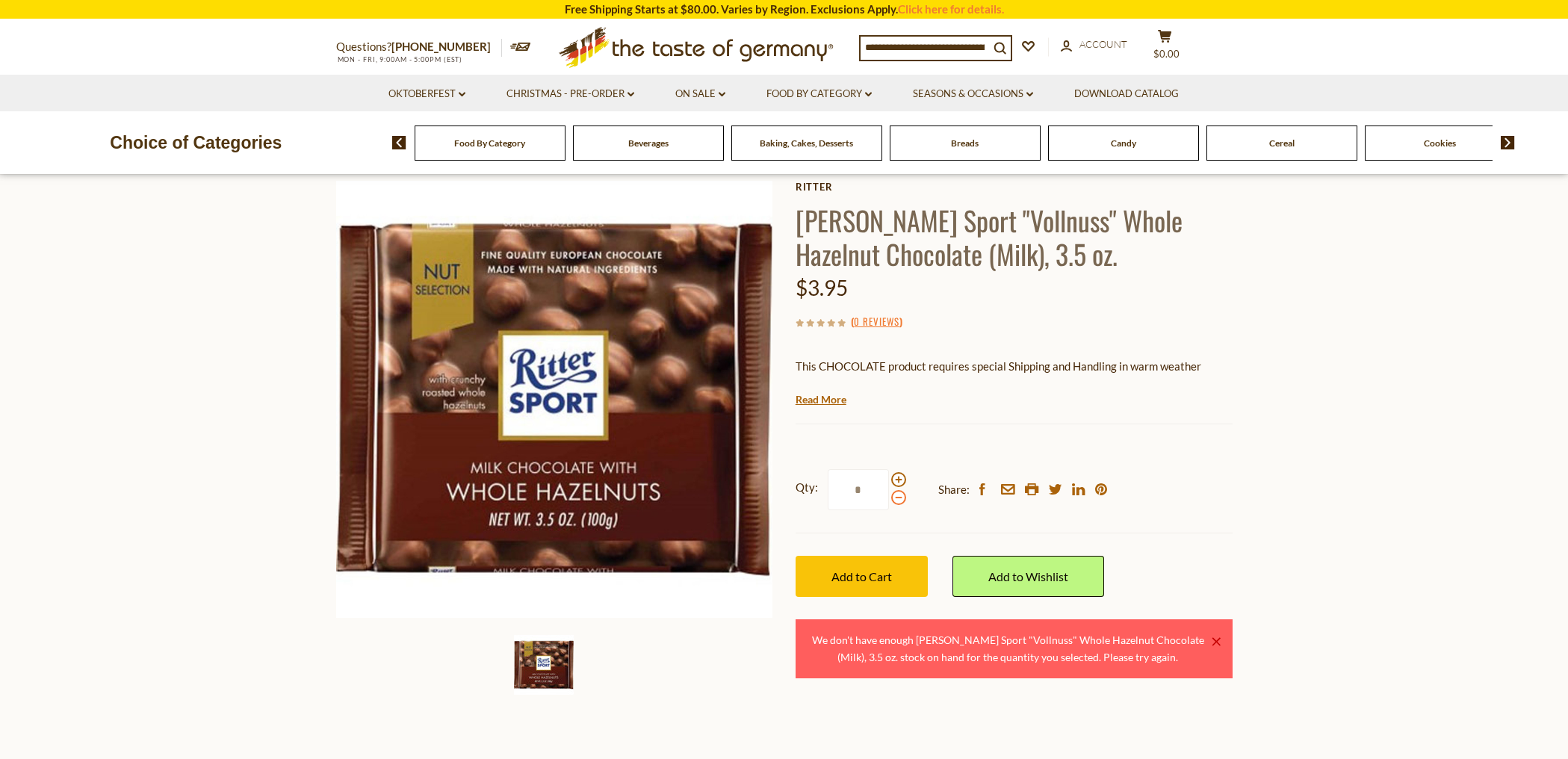
click at [889, 498] on input "*" at bounding box center [858, 489] width 61 height 41
drag, startPoint x: 865, startPoint y: 492, endPoint x: 847, endPoint y: 490, distance: 18.1
click at [847, 490] on input "*" at bounding box center [858, 489] width 61 height 41
click at [879, 526] on div "Qty: * Share: facebook email printer twitter linkedin pinterest" at bounding box center [1014, 489] width 437 height 87
click at [876, 570] on span "Add to Cart" at bounding box center [861, 576] width 61 height 14
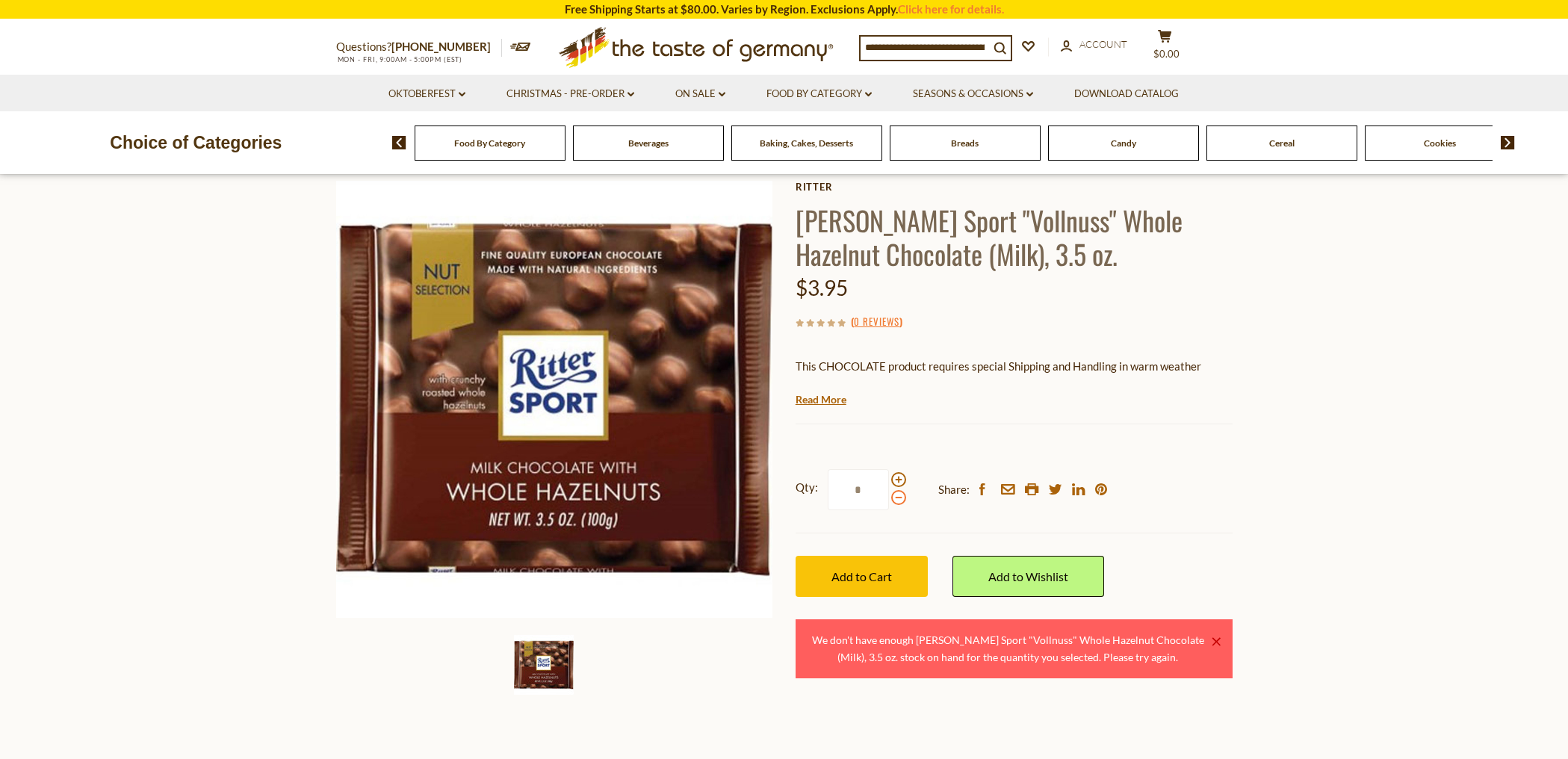
click at [896, 499] on span at bounding box center [898, 497] width 15 height 15
click at [889, 499] on input "*" at bounding box center [858, 489] width 61 height 41
type input "*"
click at [881, 561] on button "Add to Cart" at bounding box center [862, 576] width 133 height 41
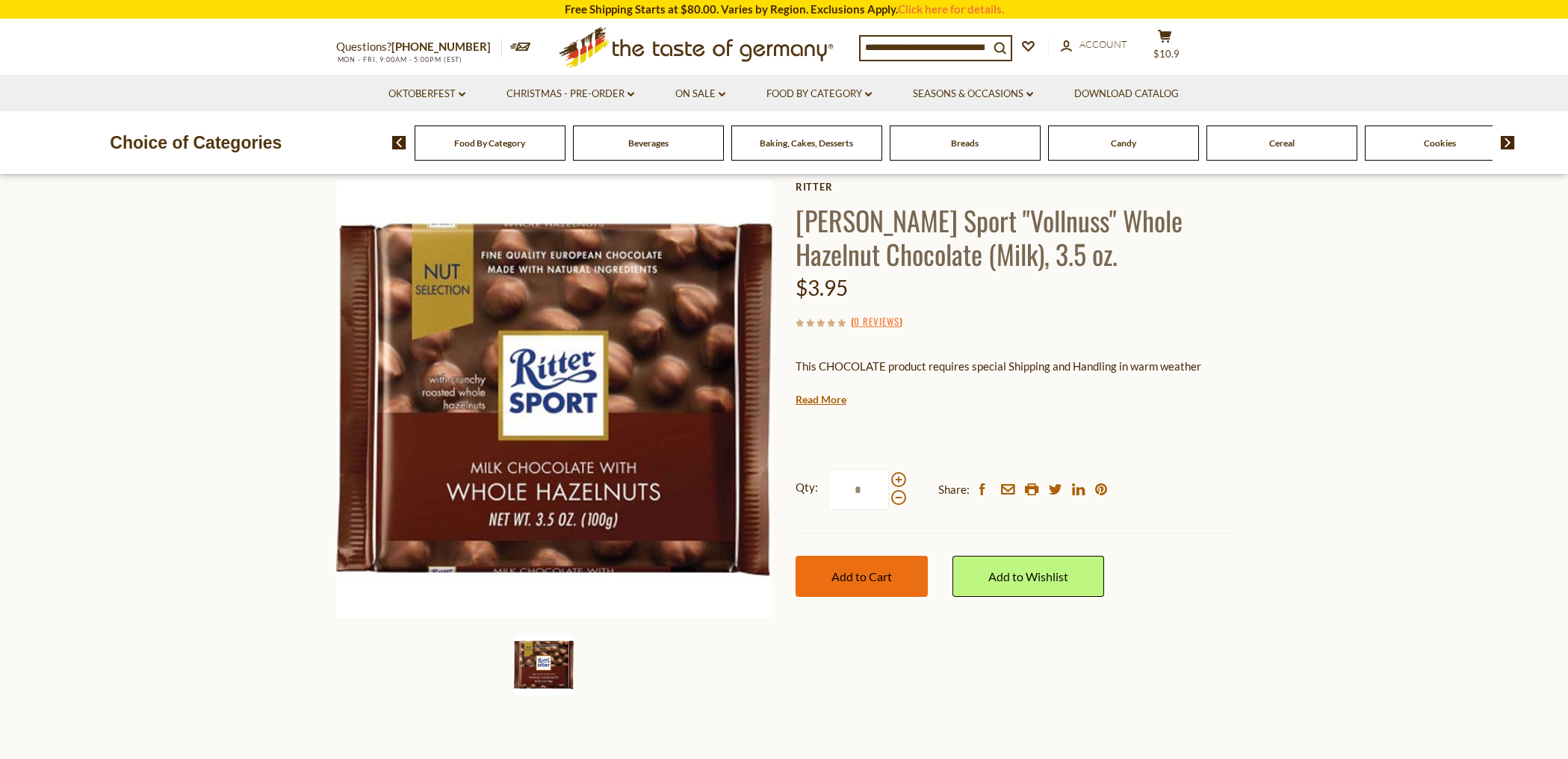
click at [870, 569] on span "Add to Cart" at bounding box center [861, 576] width 61 height 14
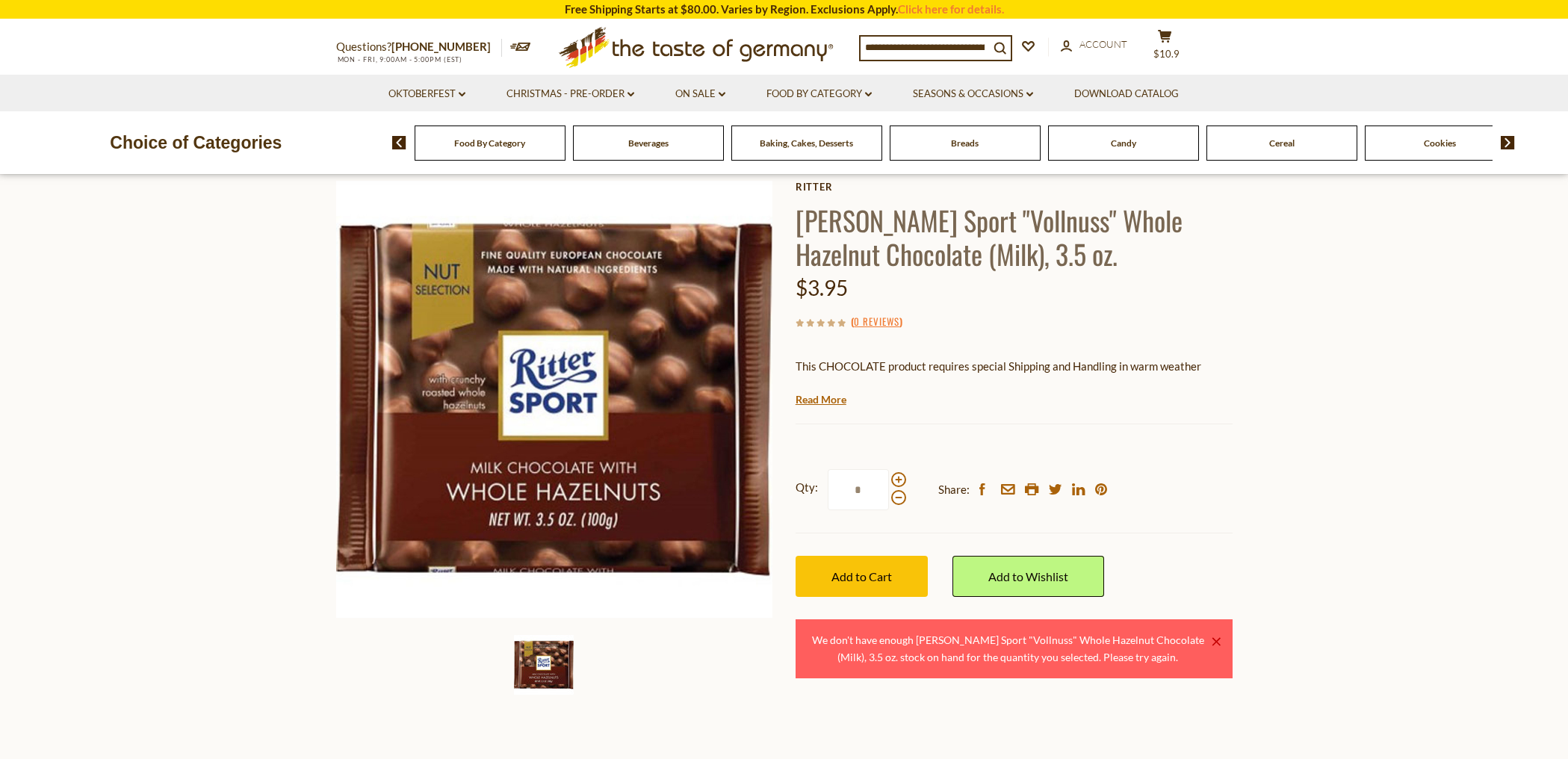
scroll to position [0, 0]
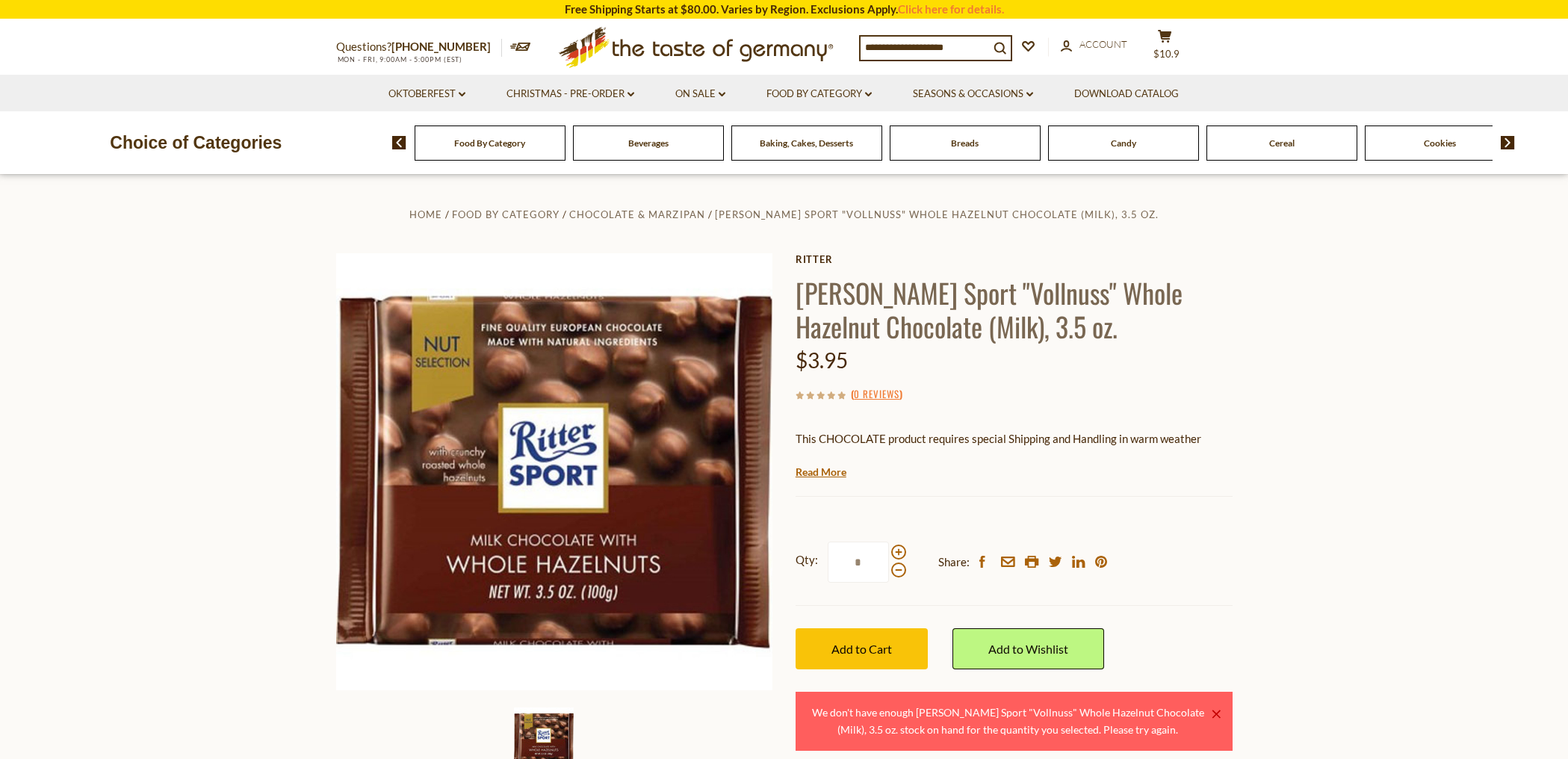
click at [517, 143] on span "Food By Category" at bounding box center [489, 142] width 71 height 11
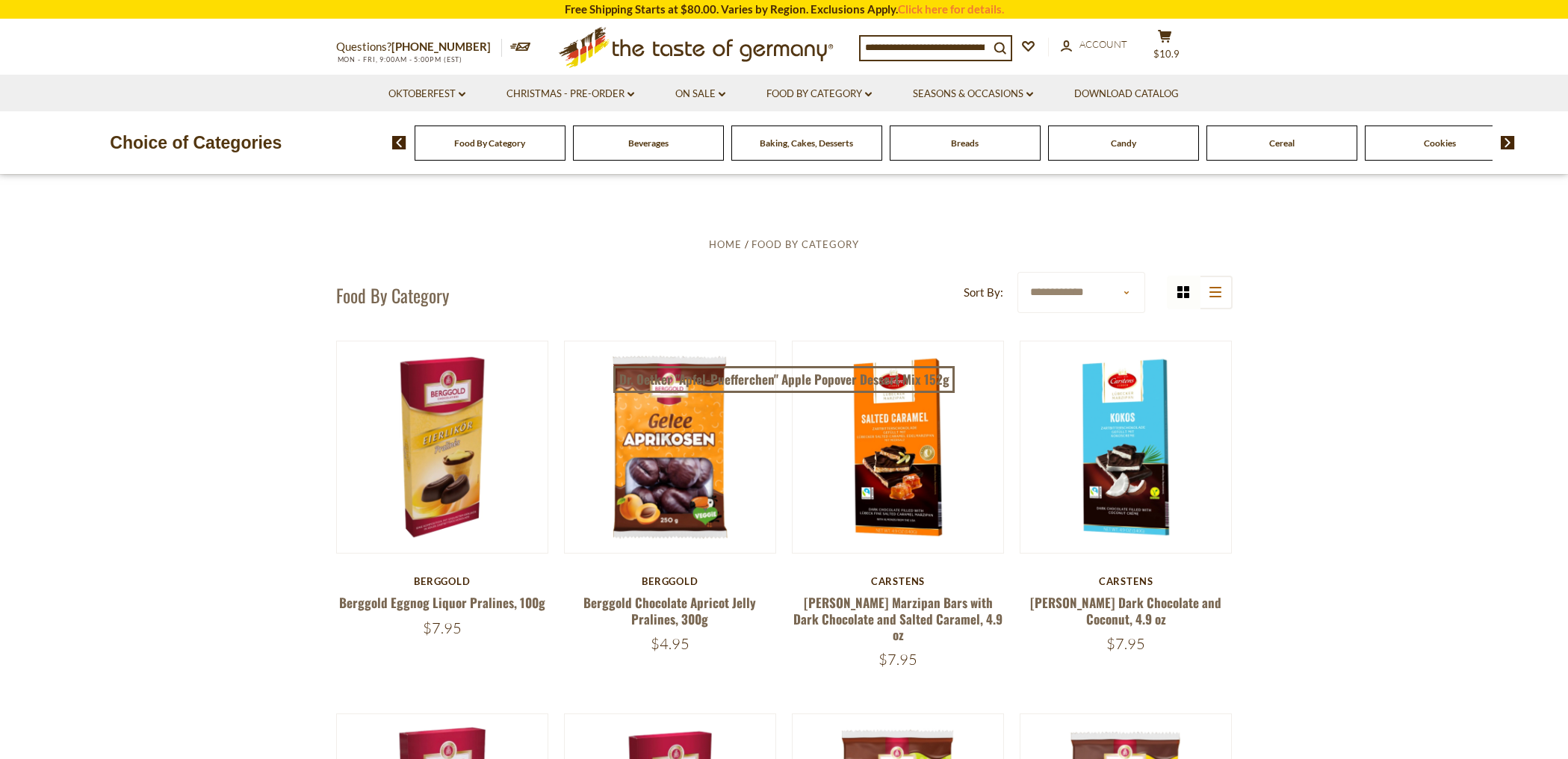
click at [517, 150] on div "Food By Category" at bounding box center [490, 143] width 151 height 35
click at [452, 146] on div "Food By Category" at bounding box center [490, 143] width 151 height 35
click at [466, 146] on span "Food By Category" at bounding box center [489, 142] width 71 height 11
click at [814, 98] on link "Food By Category dropdown_arrow" at bounding box center [819, 94] width 105 height 17
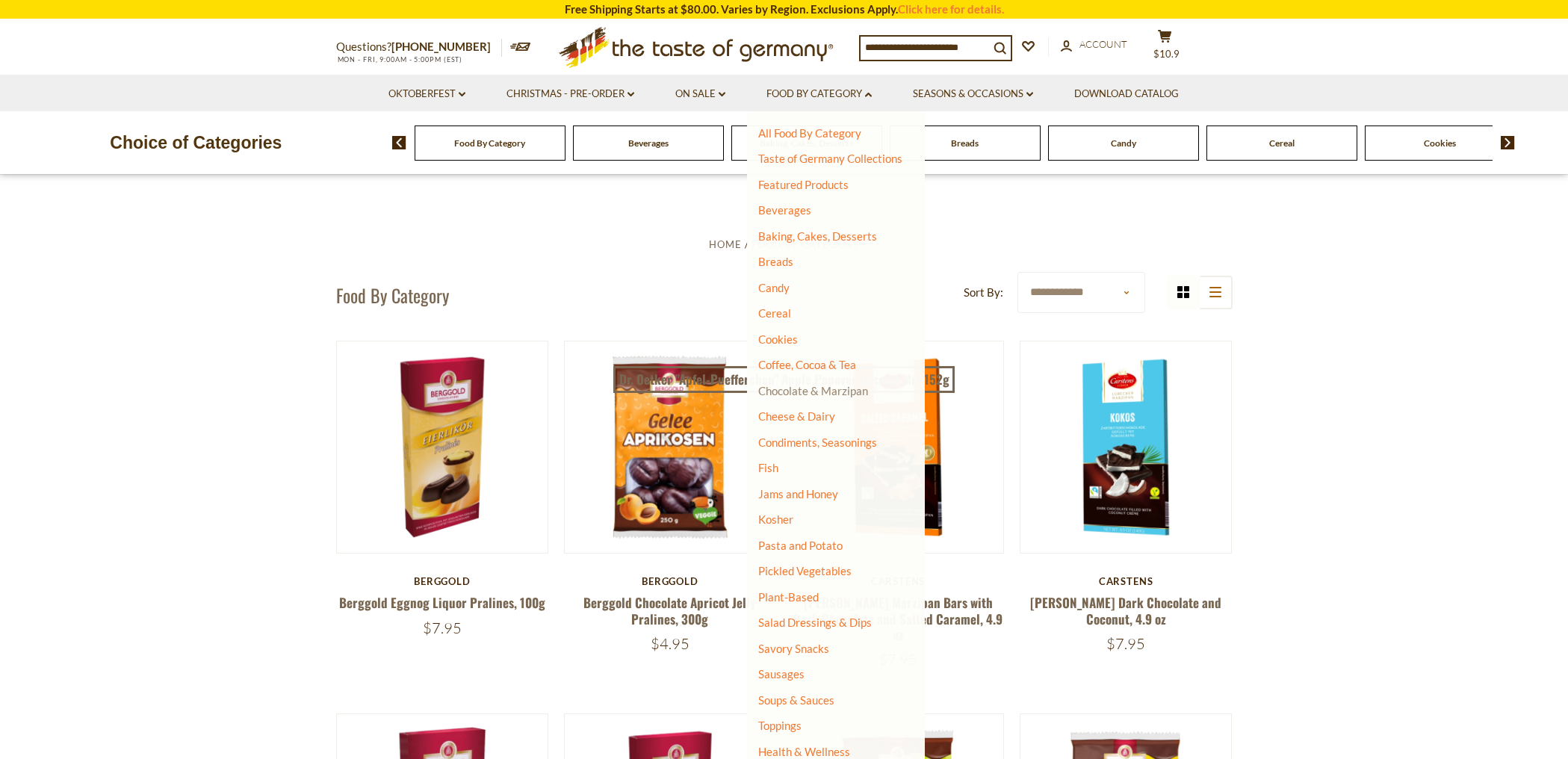
click at [809, 391] on link "Chocolate & Marzipan" at bounding box center [813, 390] width 110 height 13
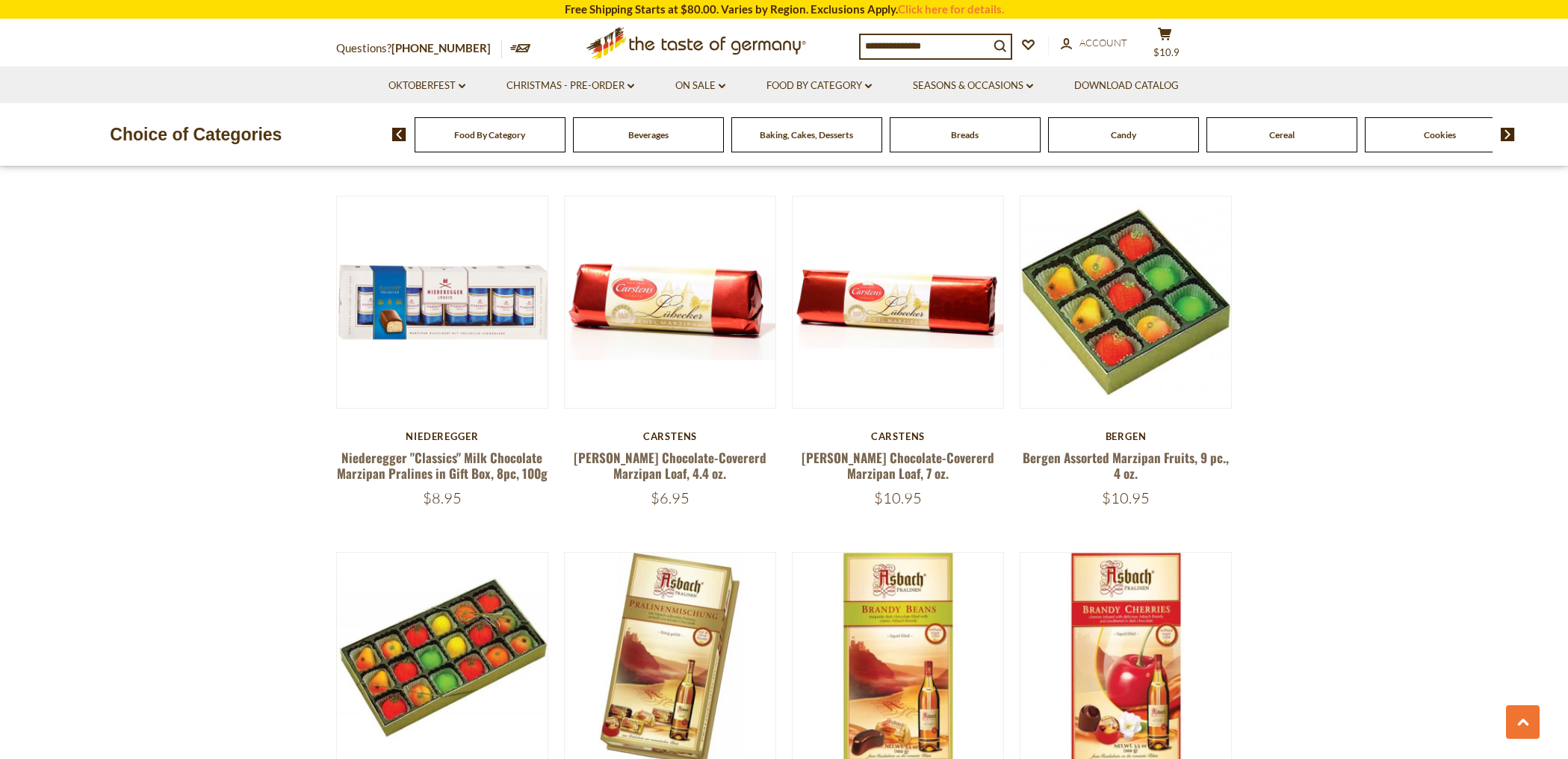
scroll to position [3126, 0]
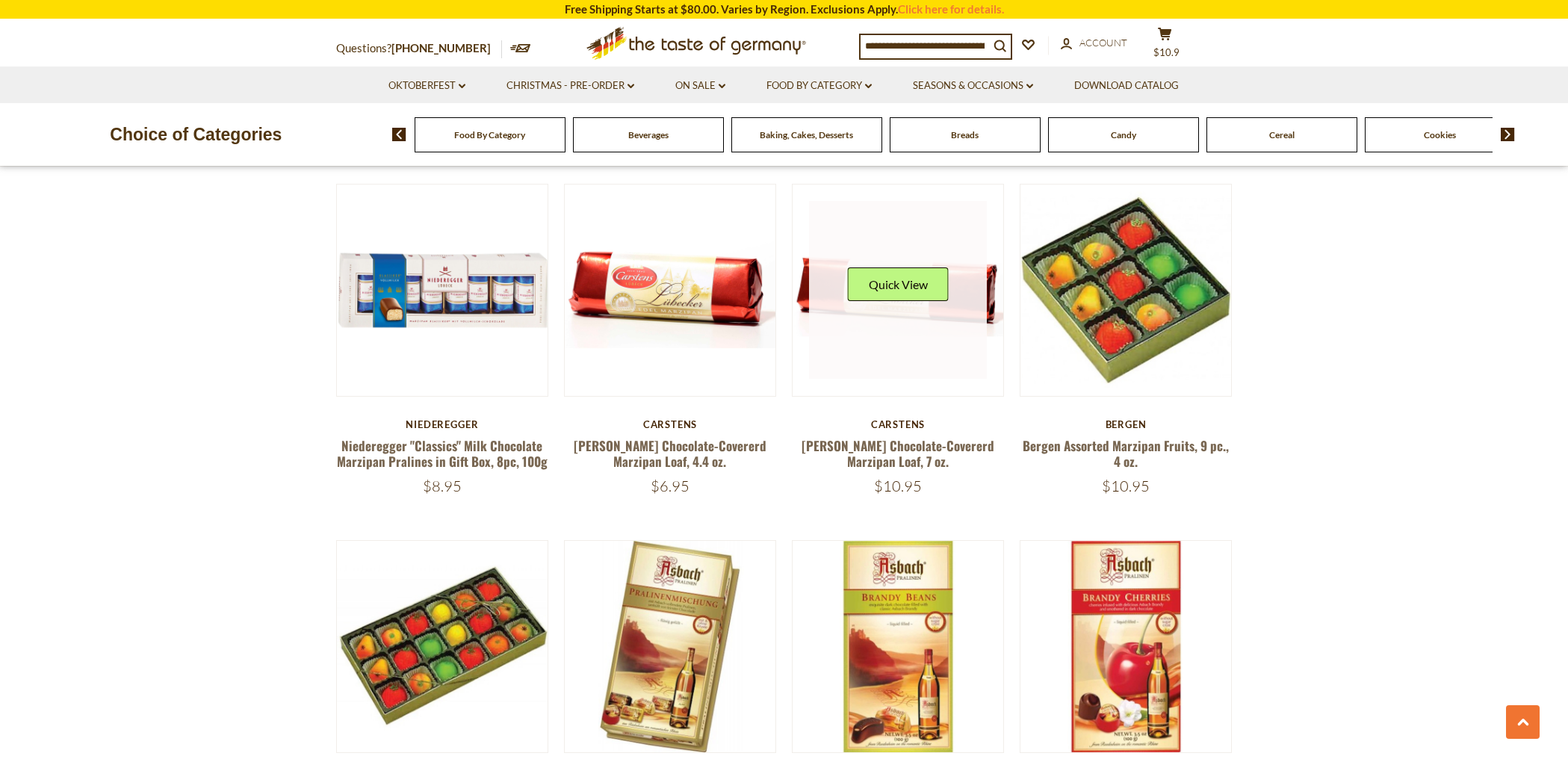
click at [966, 286] on link at bounding box center [898, 290] width 177 height 177
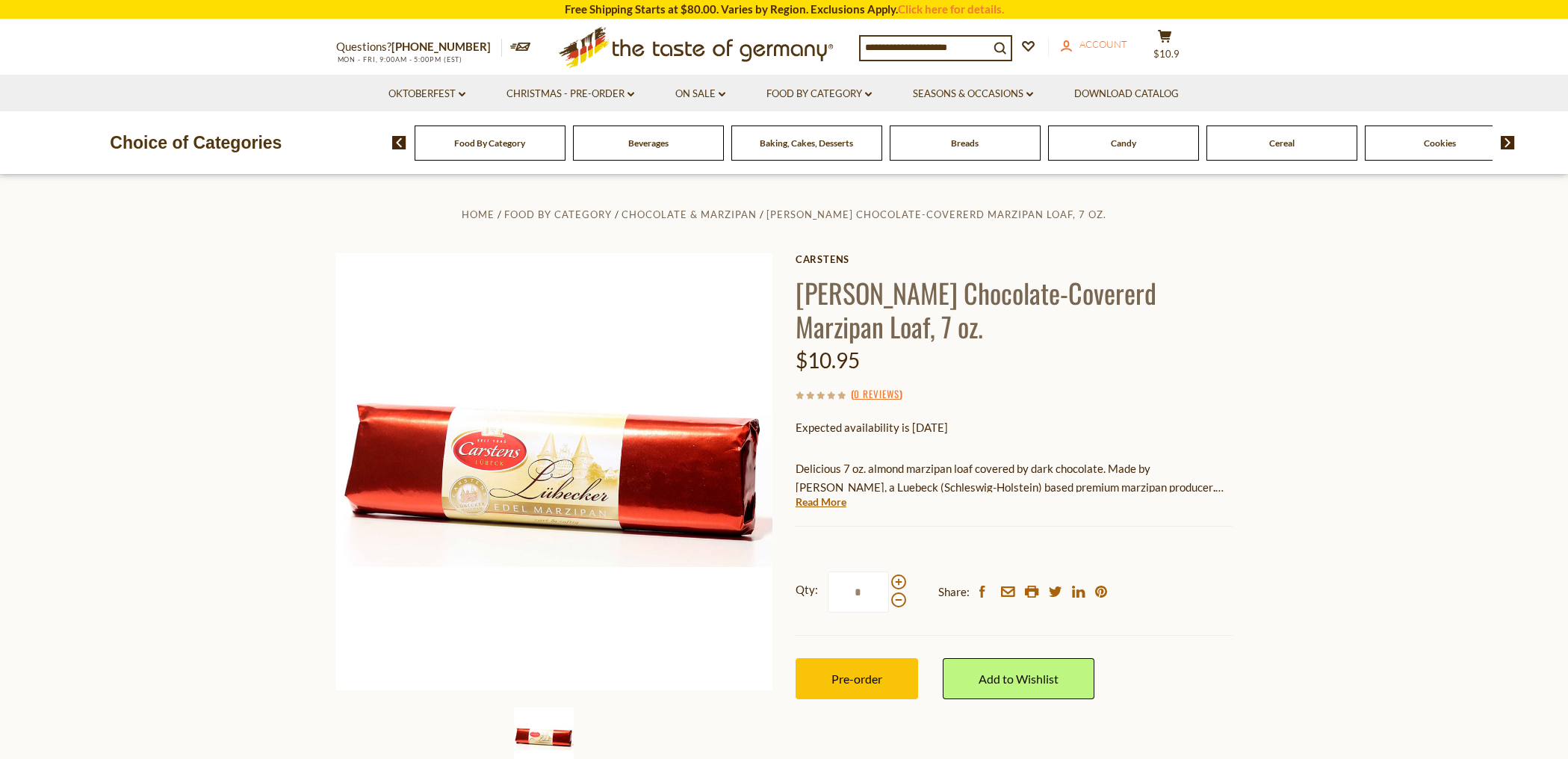
click at [1107, 41] on span "Account" at bounding box center [1103, 44] width 47 height 12
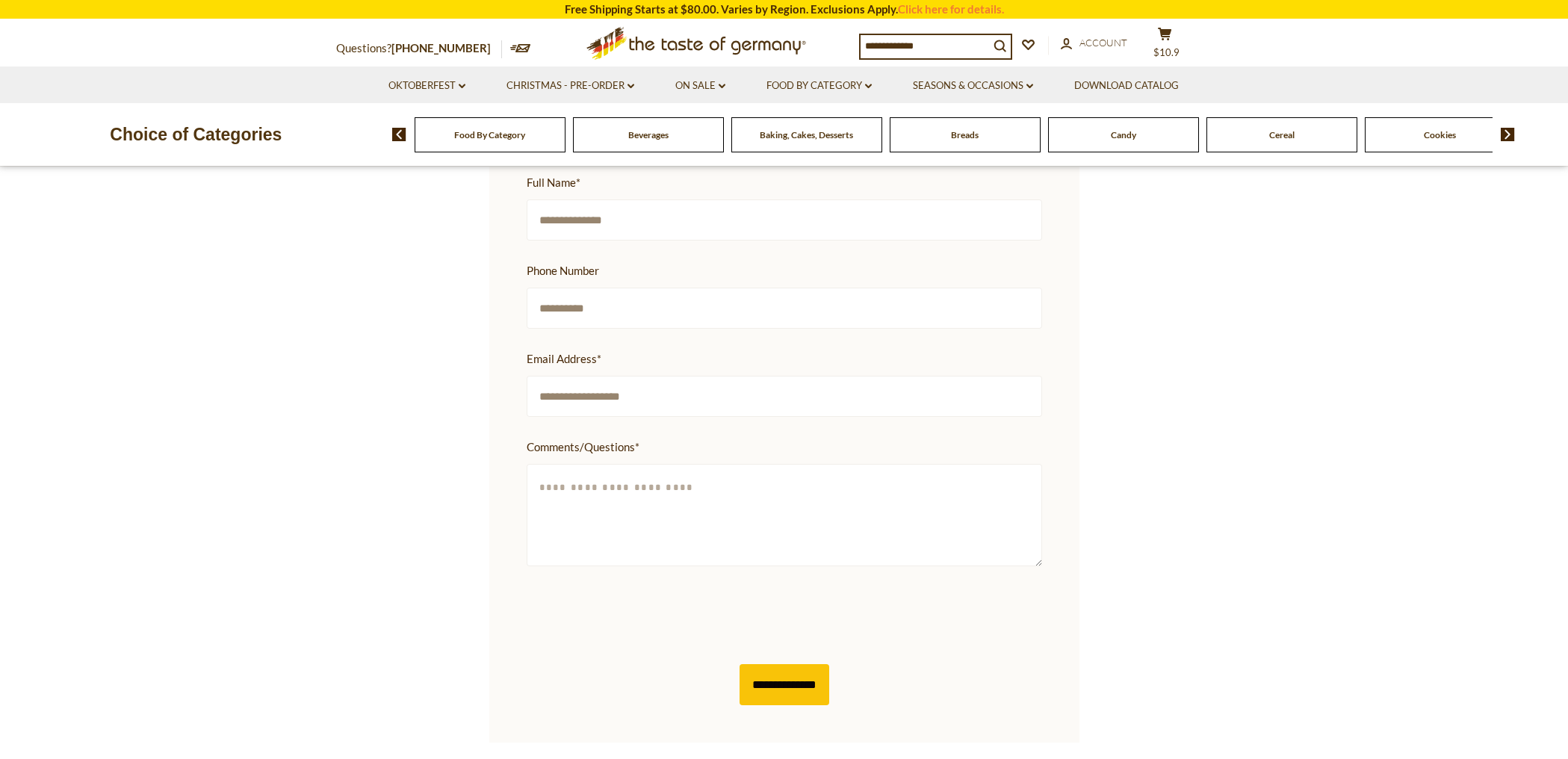
scroll to position [500, 0]
click at [642, 471] on textarea "Comments/Questions *" at bounding box center [784, 514] width 516 height 102
type textarea "**********"
click at [797, 663] on input "**********" at bounding box center [784, 683] width 90 height 41
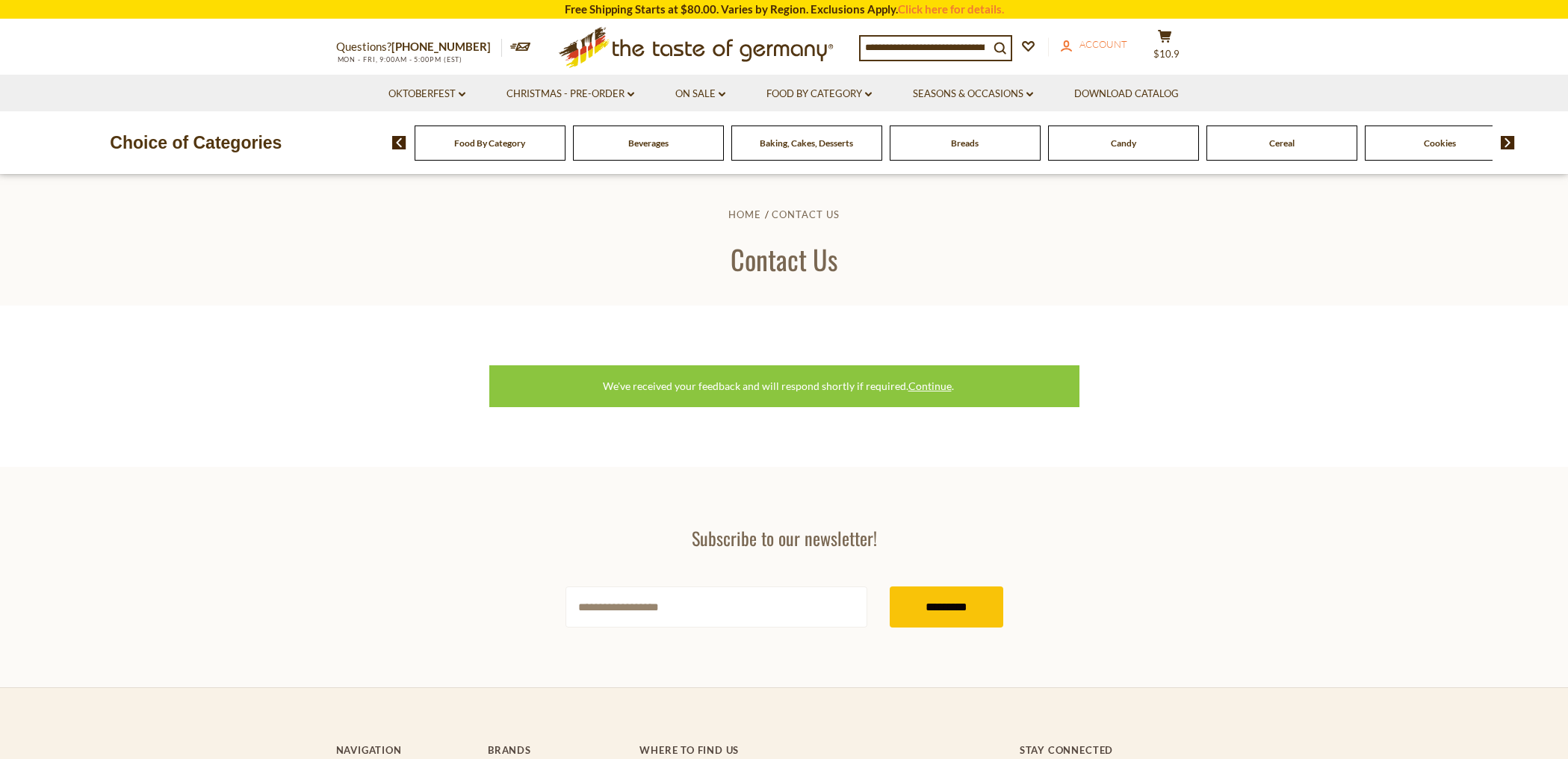
click at [1127, 42] on span "Account" at bounding box center [1103, 44] width 47 height 12
